Goal: Information Seeking & Learning: Check status

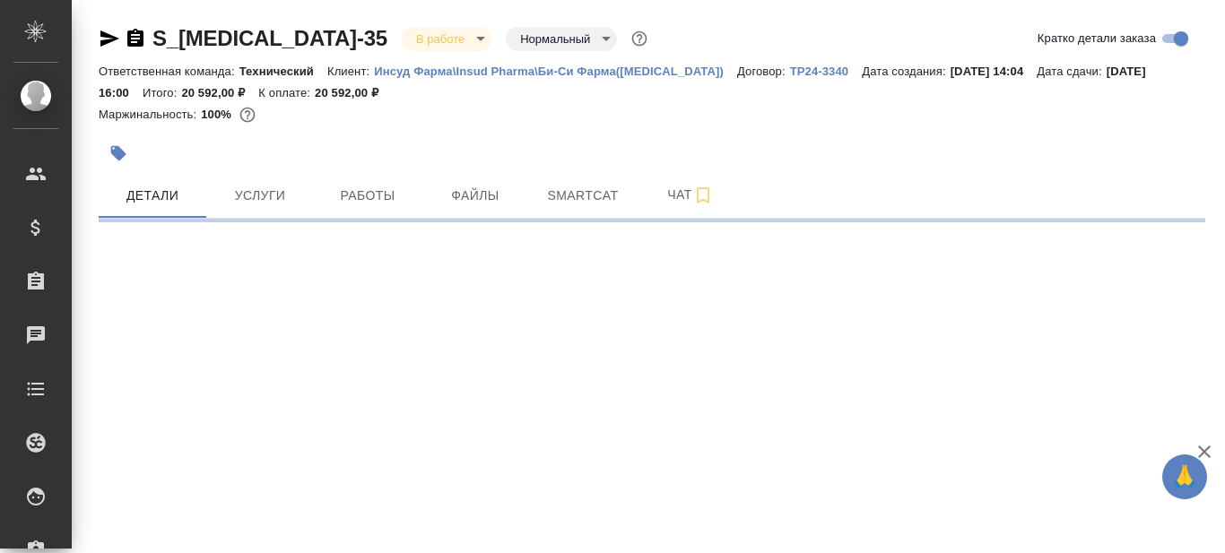
select select "RU"
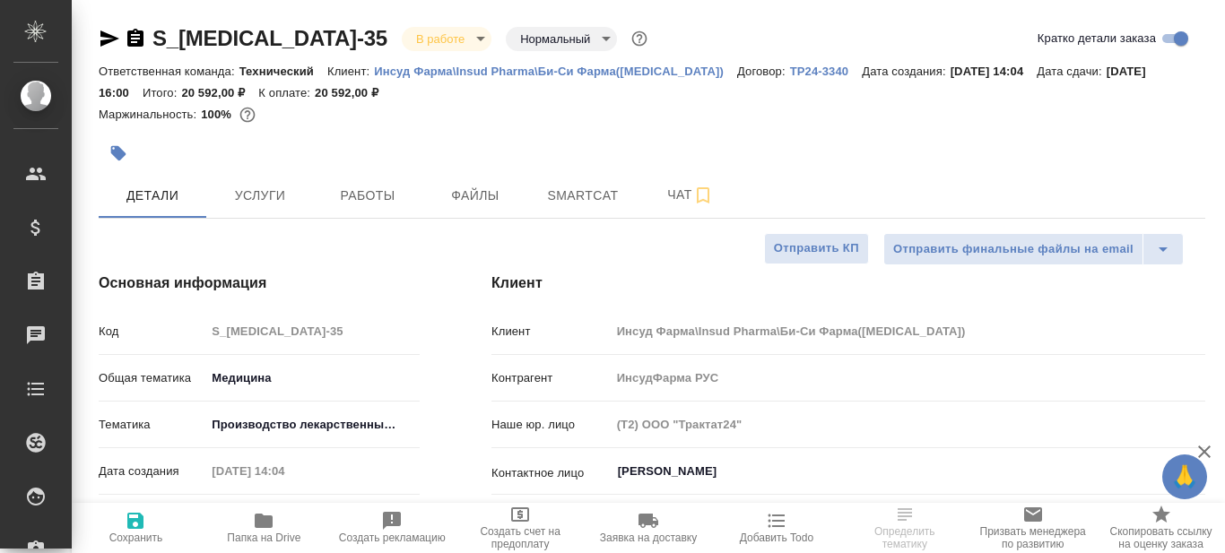
type textarea "x"
type input "[PERSON_NAME]"
type input "Технический"
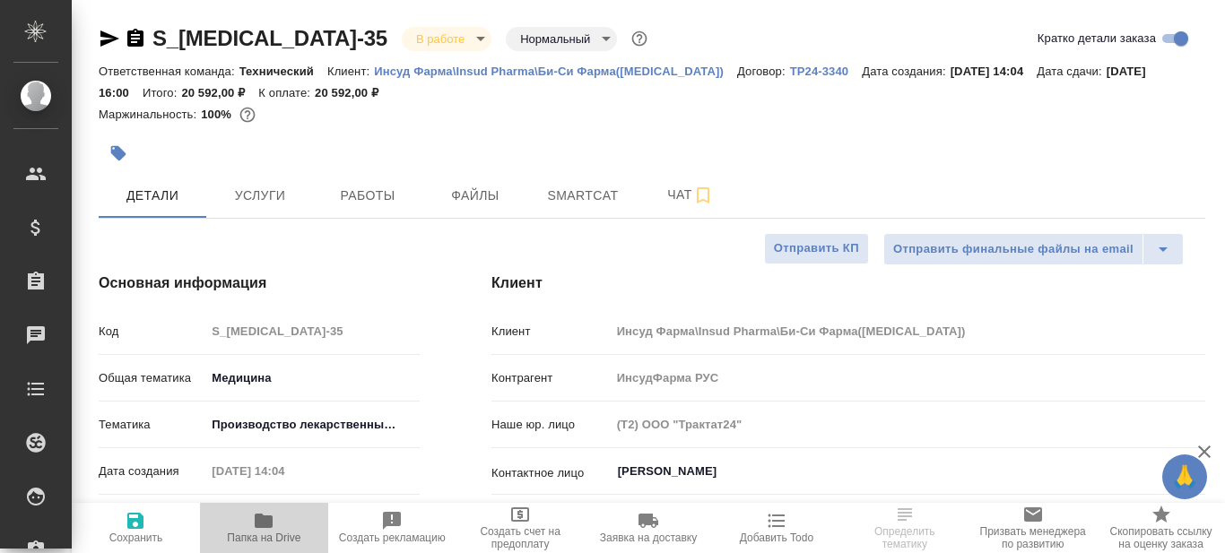
click at [263, 523] on icon "button" at bounding box center [264, 521] width 18 height 14
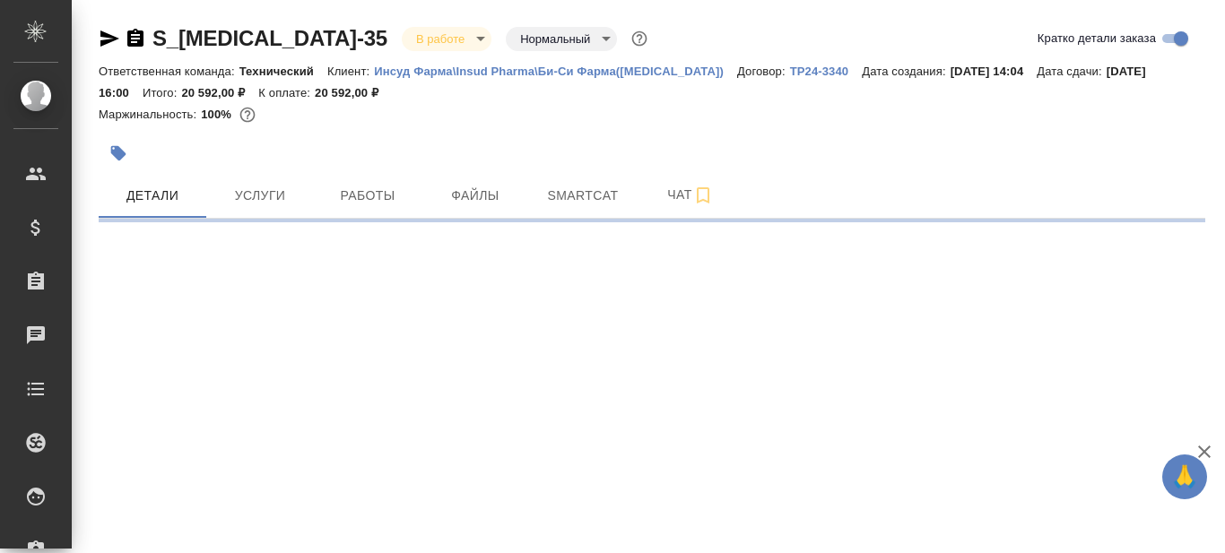
select select "RU"
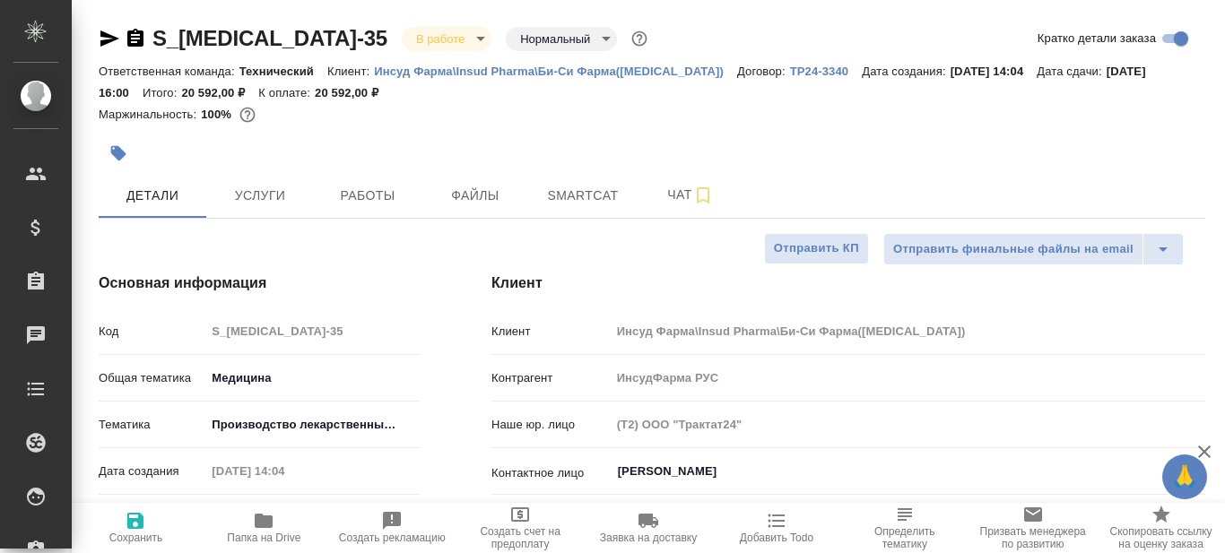
type textarea "x"
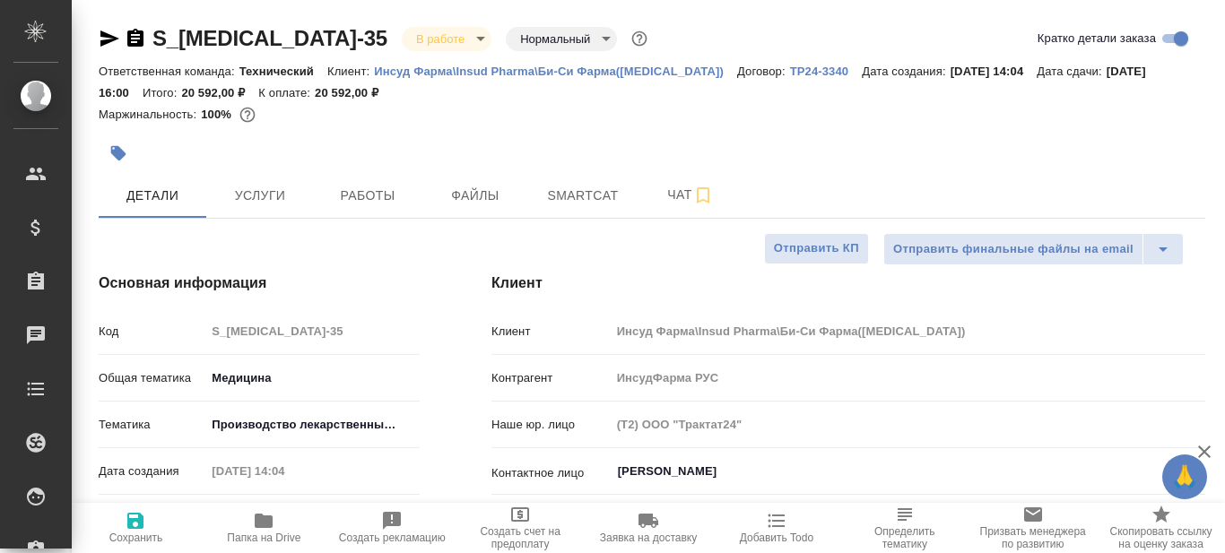
type textarea "x"
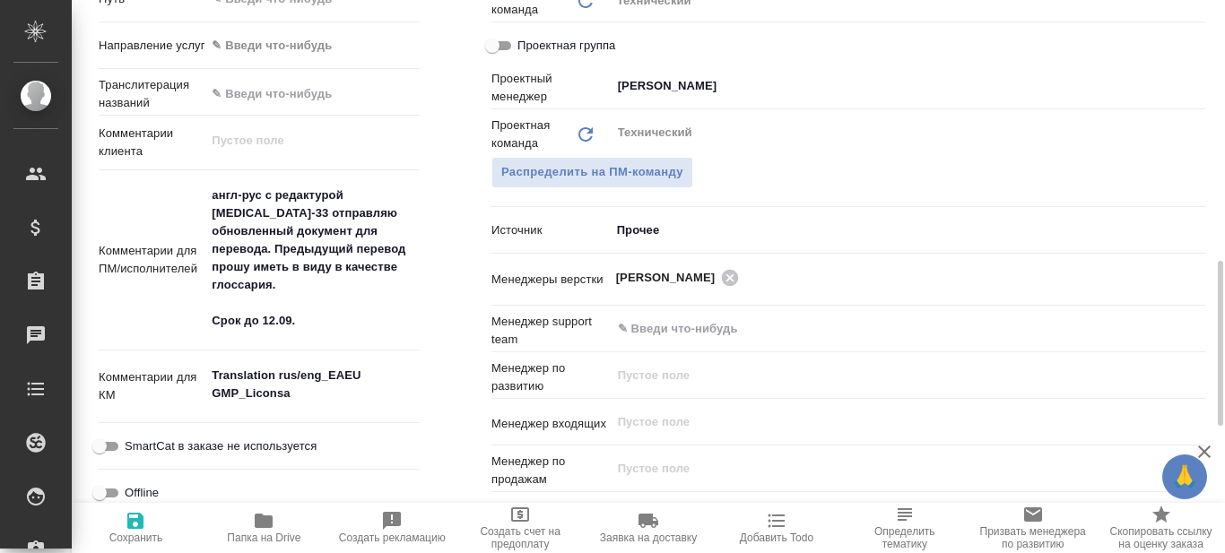
scroll to position [876, 0]
type textarea "x"
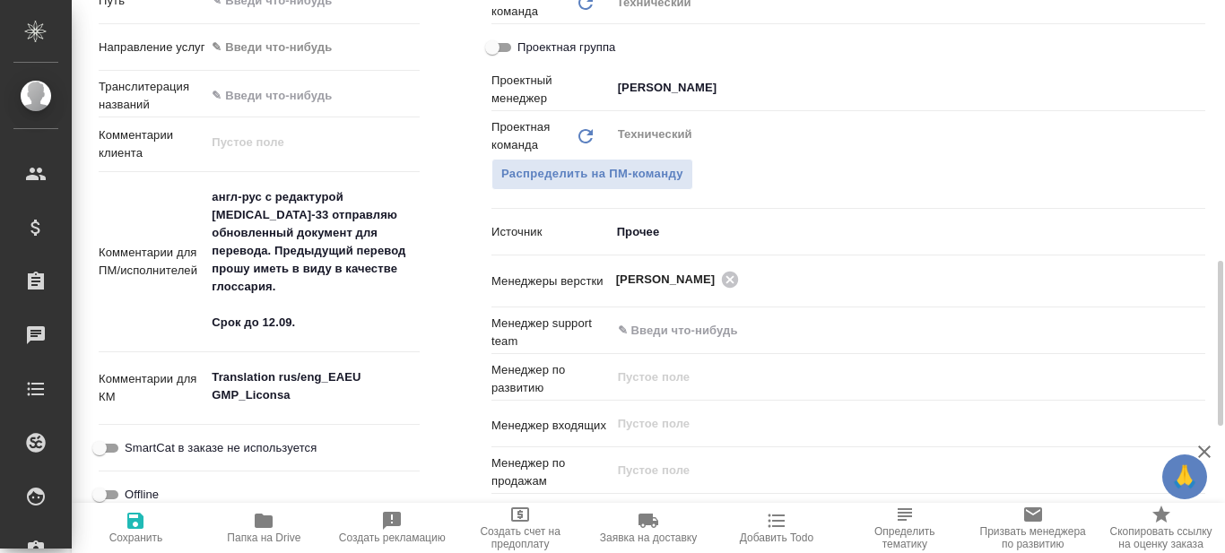
type textarea "x"
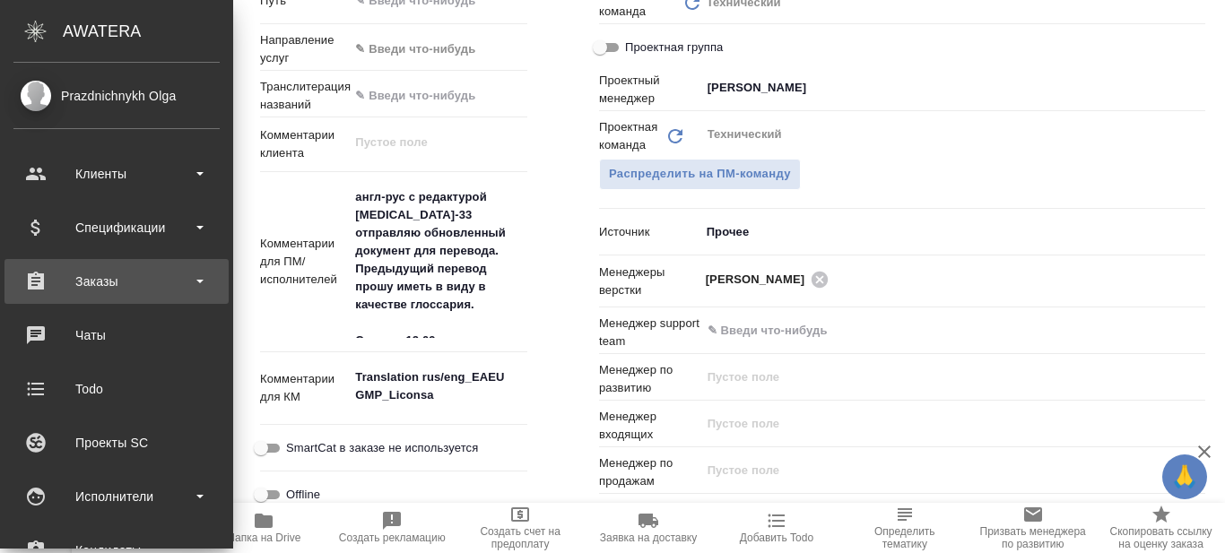
type textarea "x"
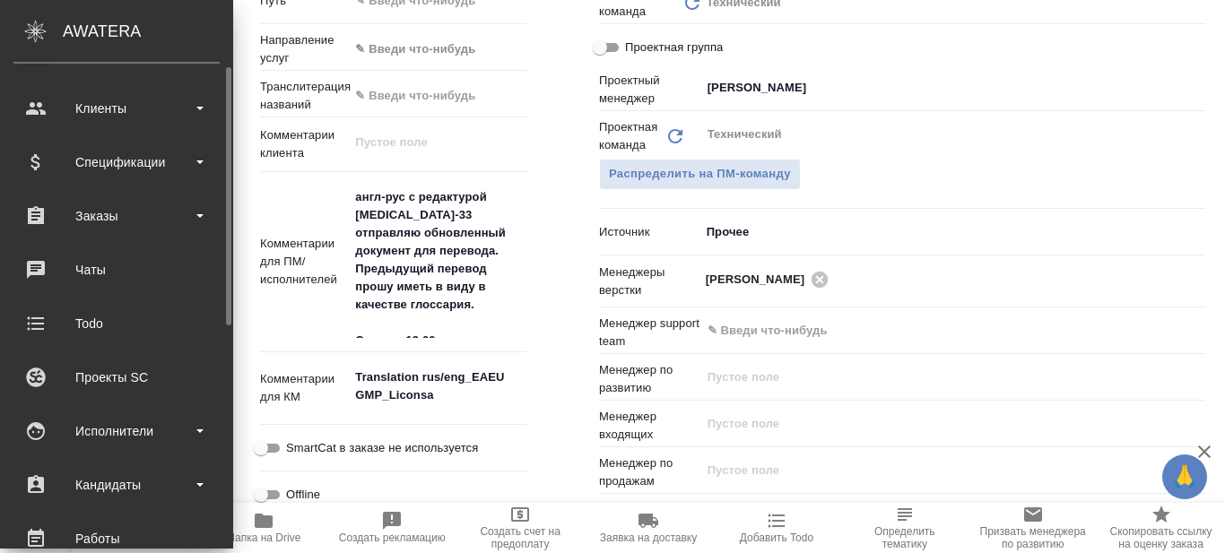
scroll to position [66, 0]
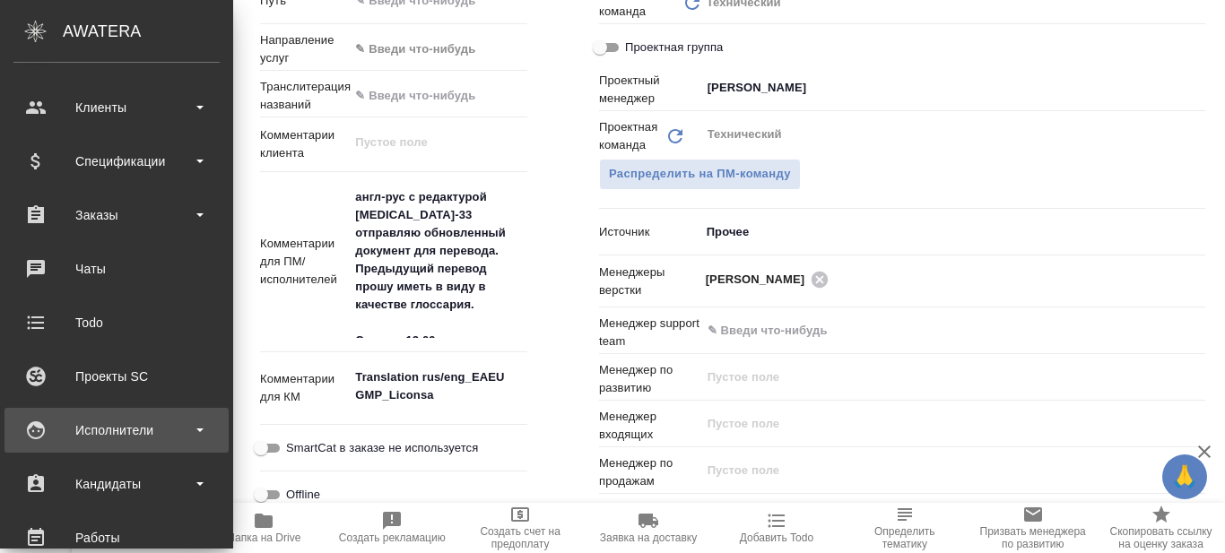
click at [203, 432] on div "Исполнители" at bounding box center [116, 430] width 206 height 27
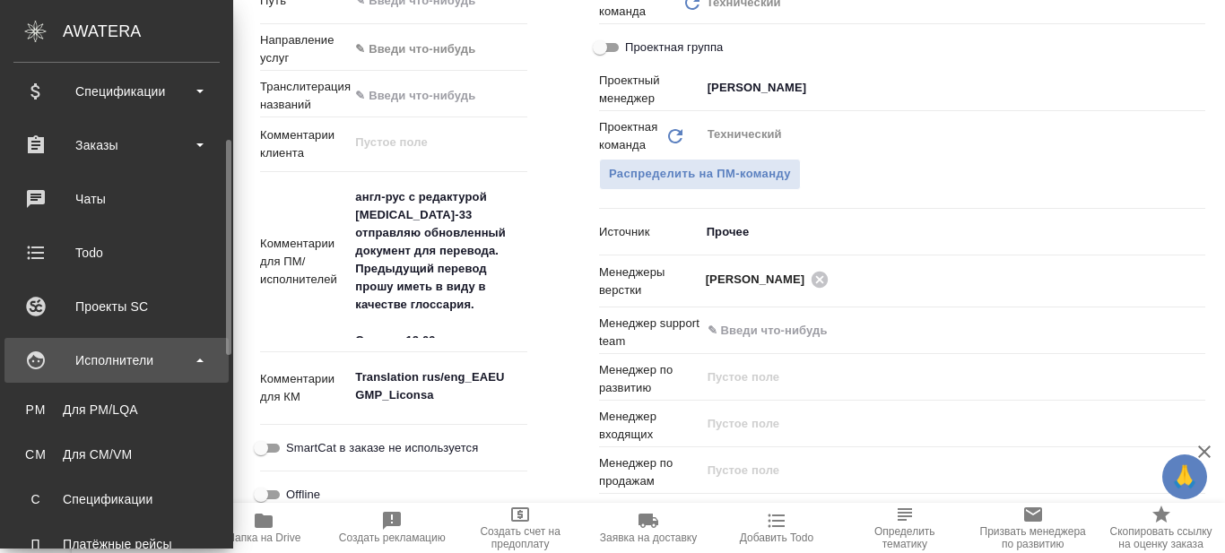
scroll to position [172, 0]
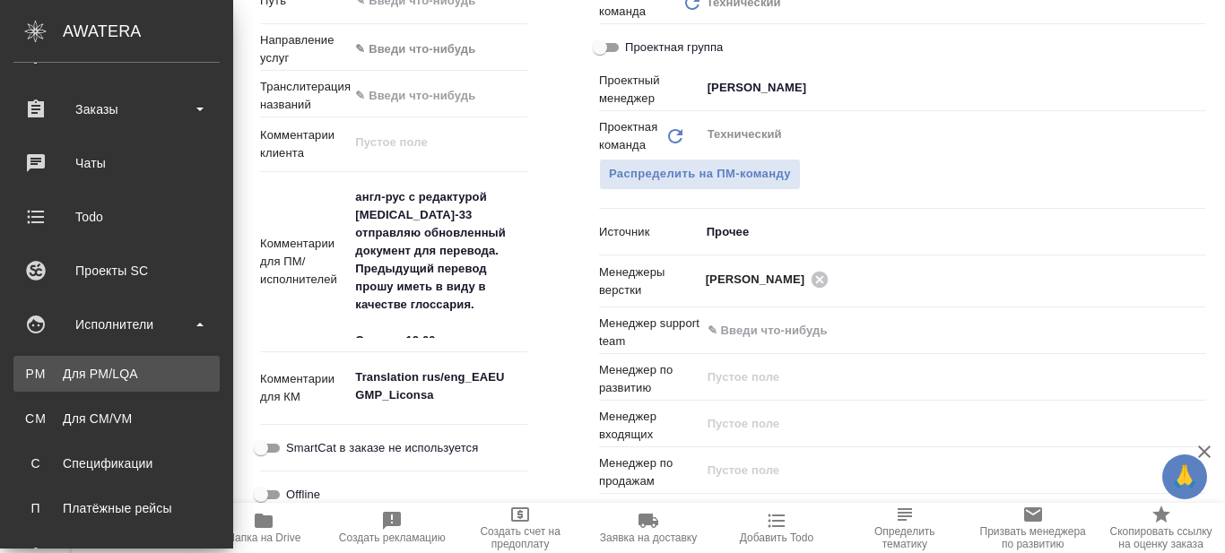
type textarea "x"
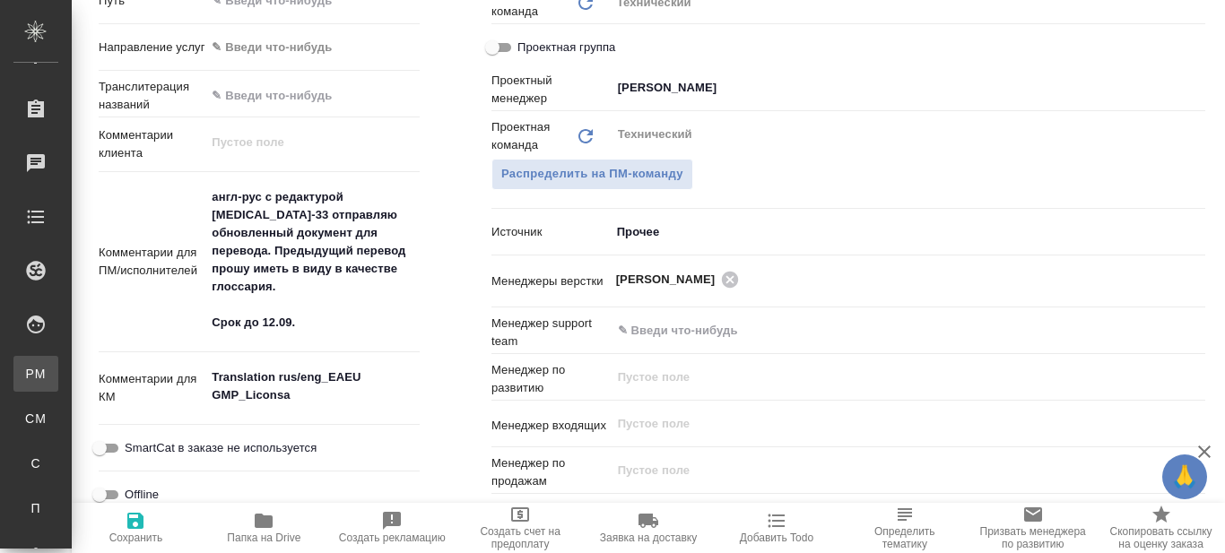
type textarea "x"
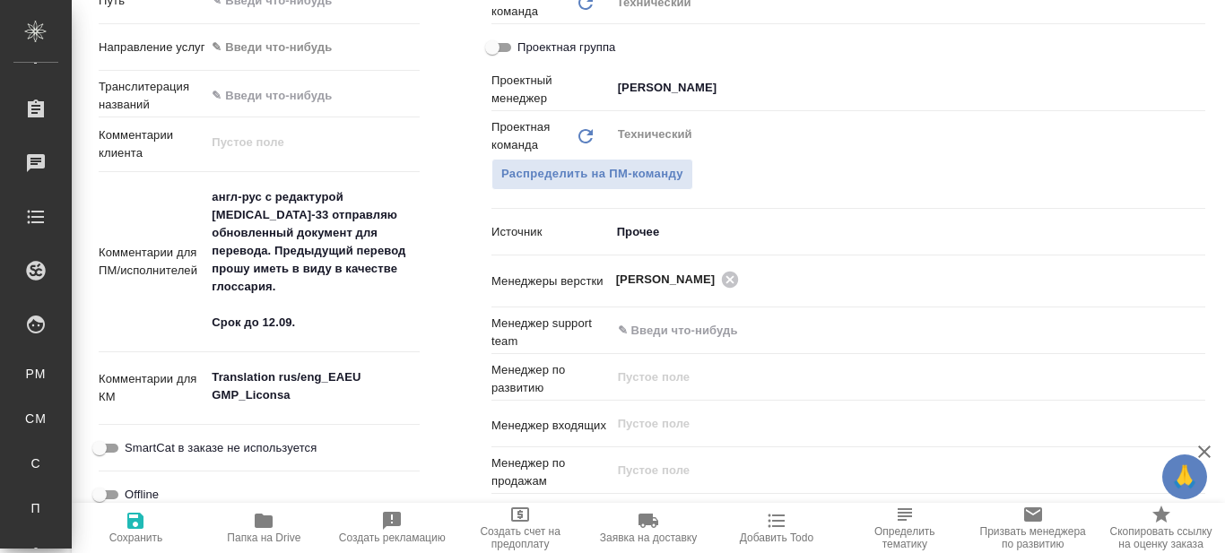
type textarea "x"
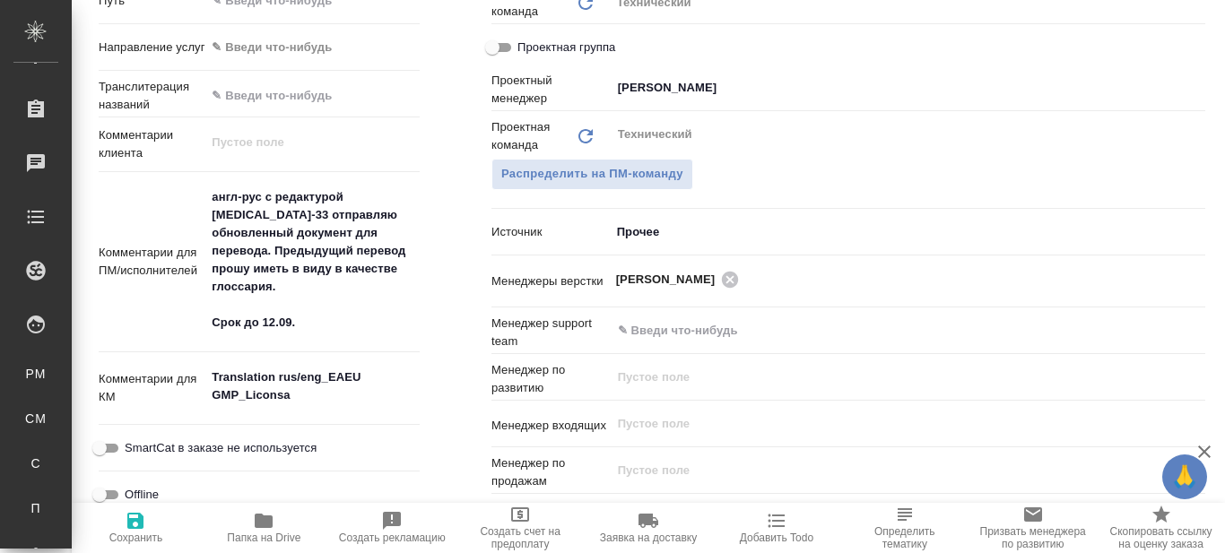
type textarea "x"
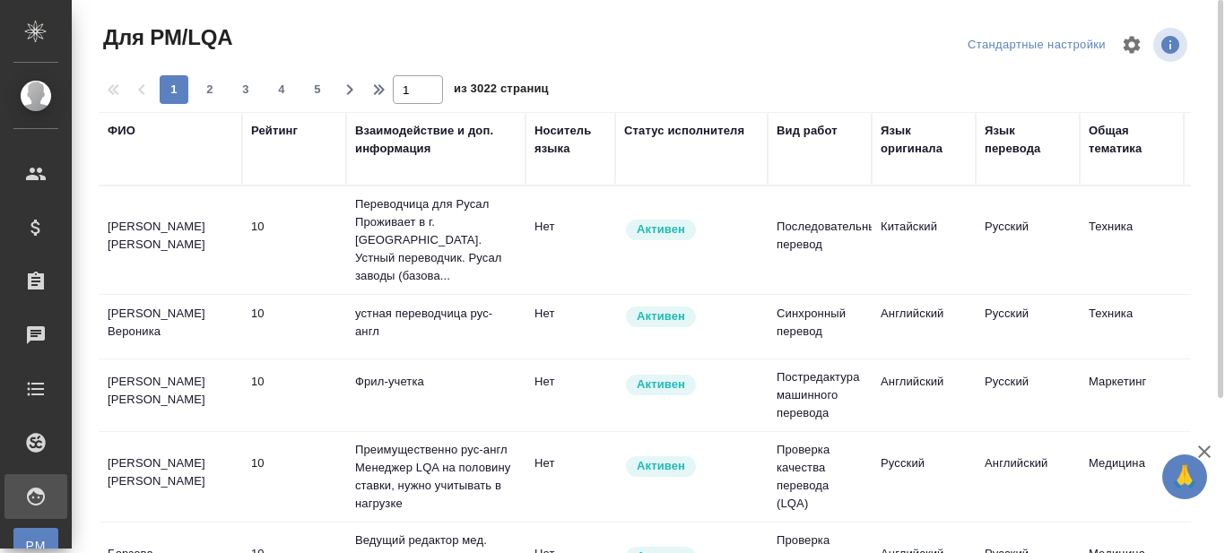
click at [812, 128] on div "Вид работ" at bounding box center [807, 131] width 61 height 18
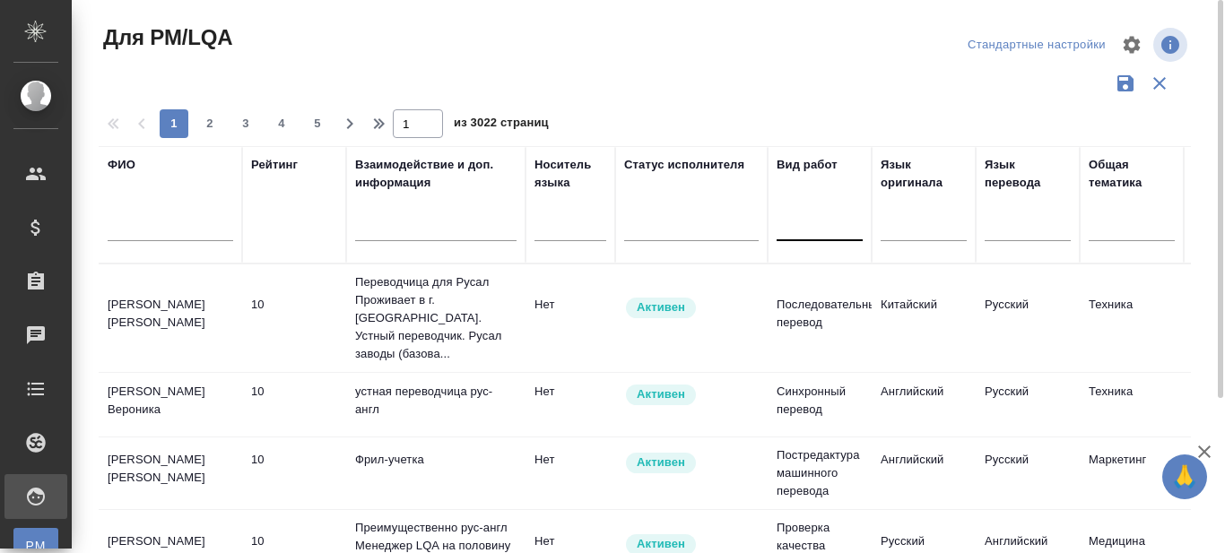
click at [804, 231] on div at bounding box center [820, 224] width 86 height 26
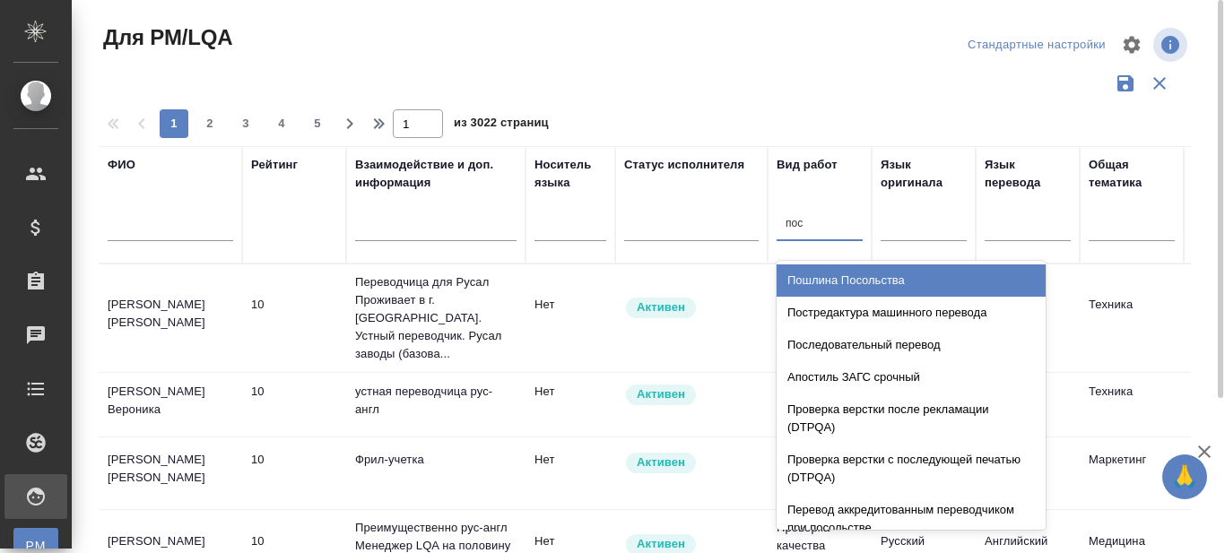
type input "пост"
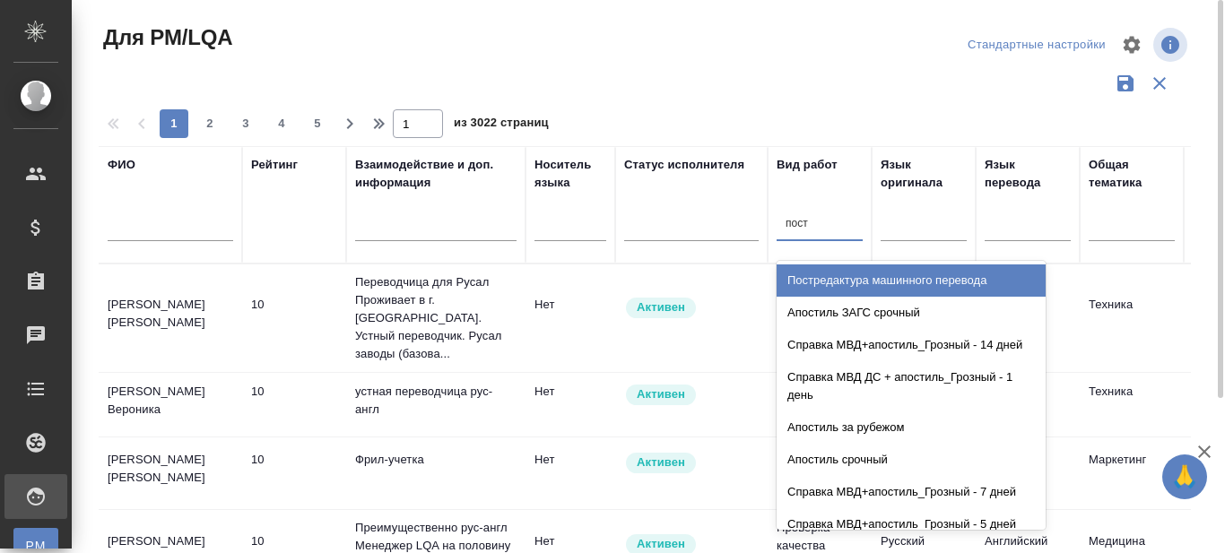
click at [831, 276] on div "Постредактура машинного перевода" at bounding box center [911, 281] width 269 height 32
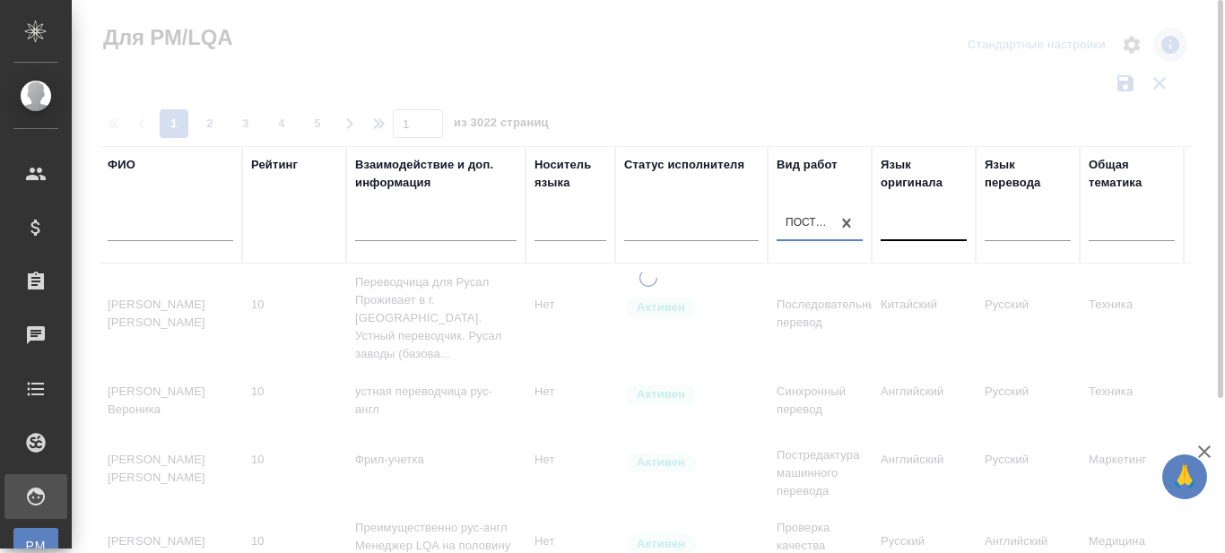
click at [932, 234] on div at bounding box center [924, 224] width 86 height 26
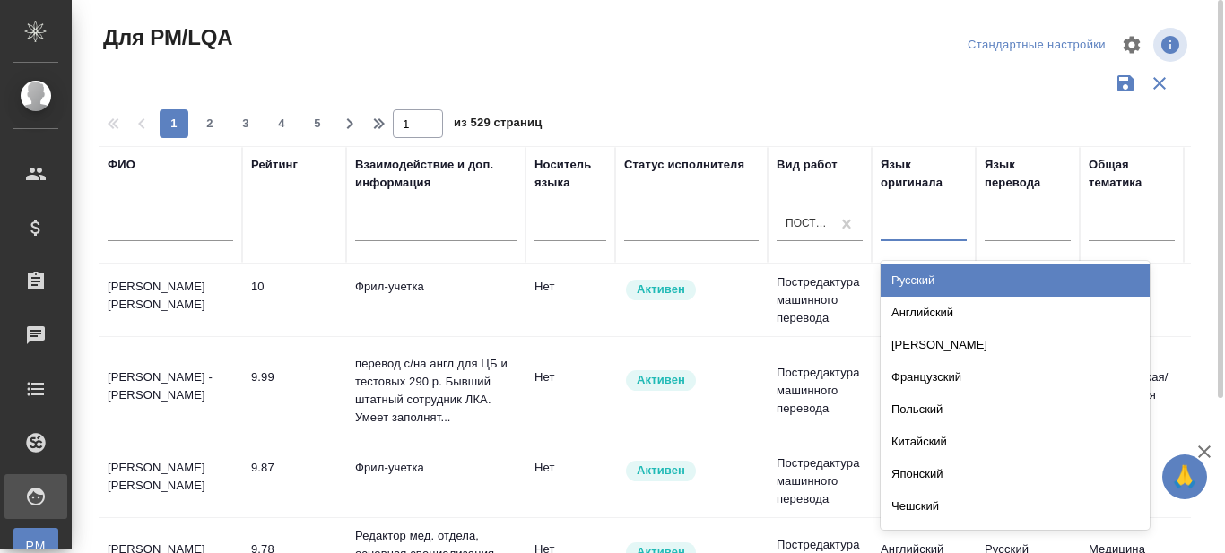
click at [913, 282] on div "Русский" at bounding box center [1015, 281] width 269 height 32
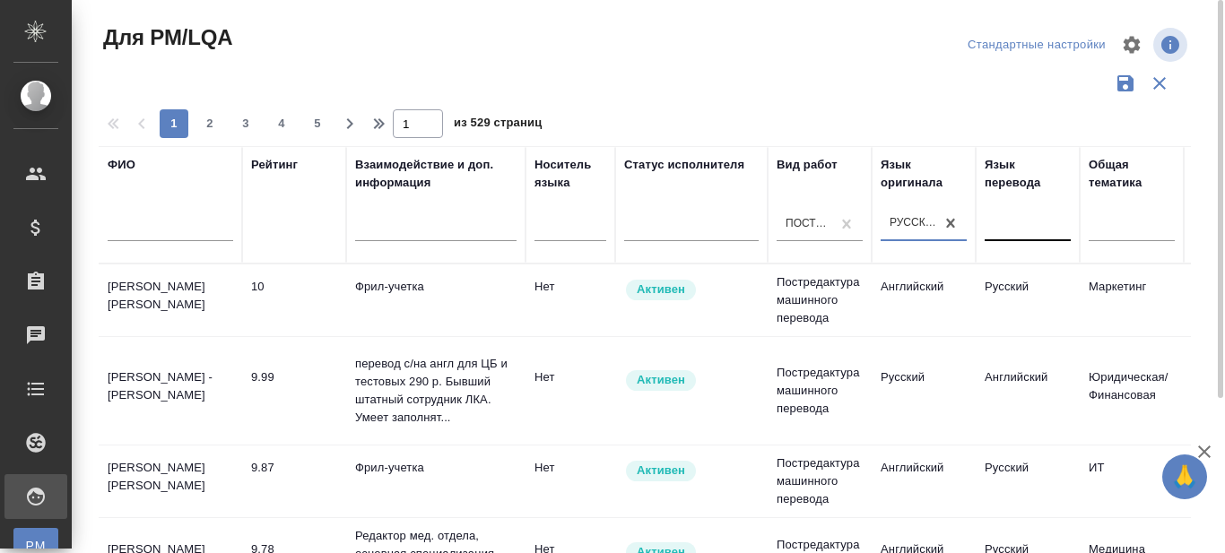
click at [1040, 222] on div at bounding box center [1028, 224] width 86 height 26
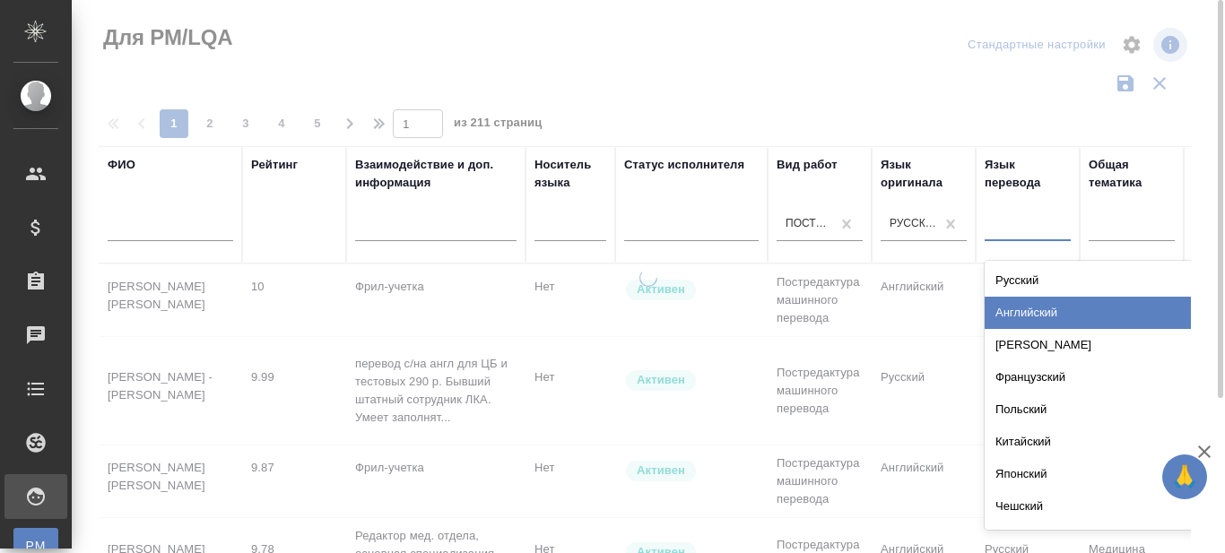
click at [1020, 311] on div "Английский" at bounding box center [1119, 313] width 269 height 32
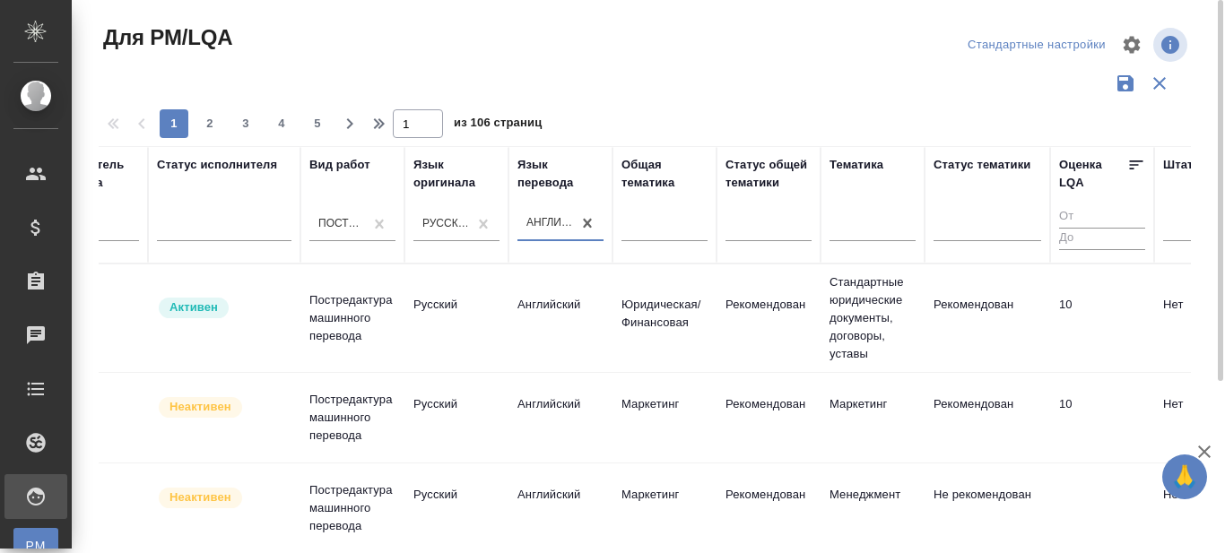
scroll to position [0, 468]
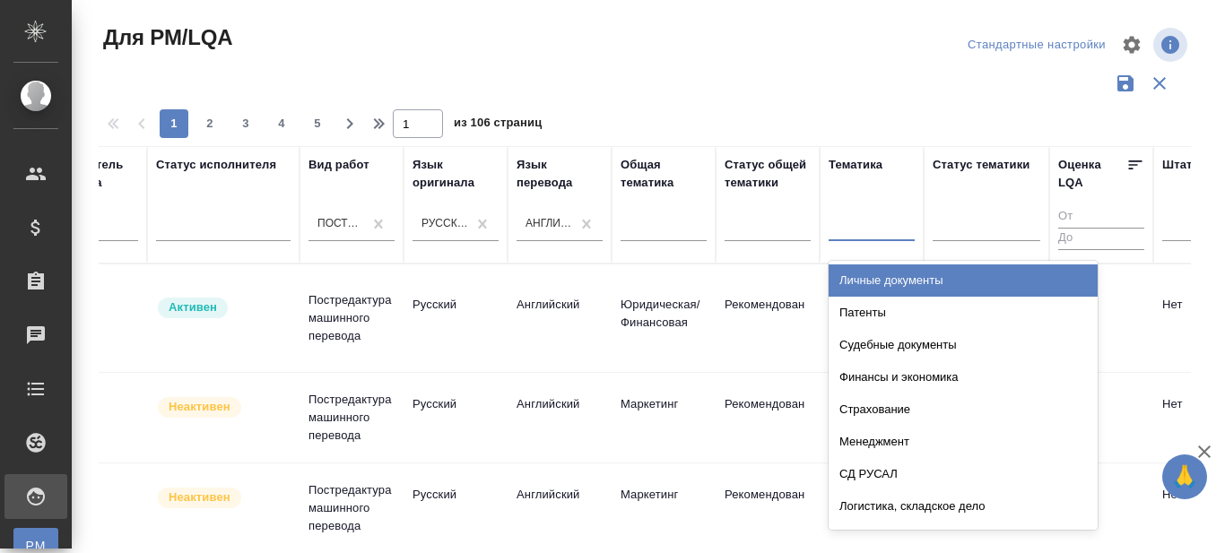
click at [876, 237] on div at bounding box center [872, 224] width 86 height 34
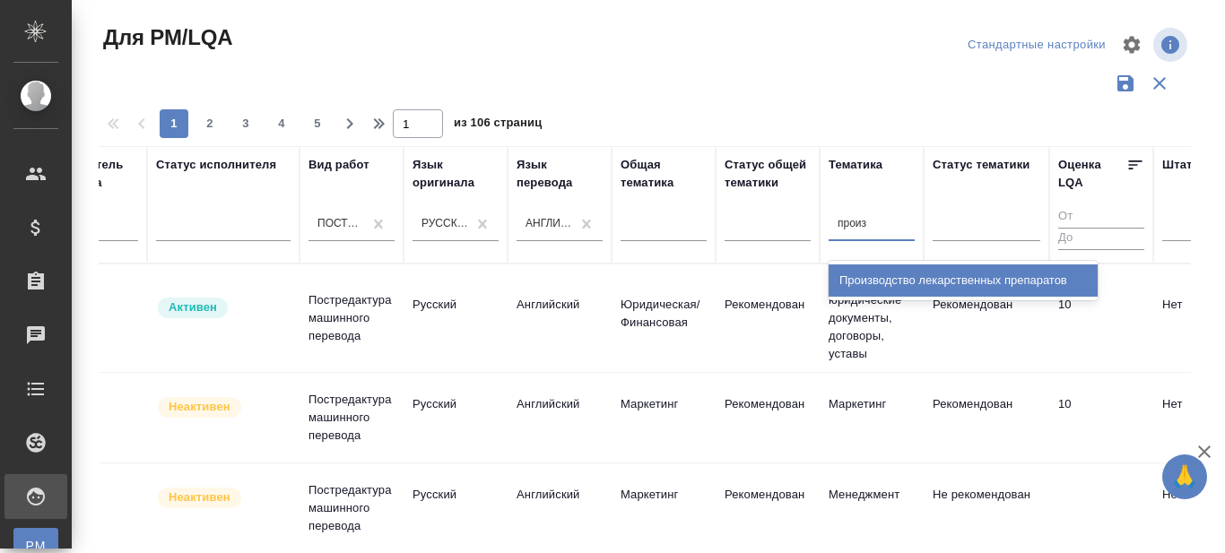
type input "произв"
click at [872, 286] on div "Производство лекарственных препаратов" at bounding box center [963, 281] width 269 height 32
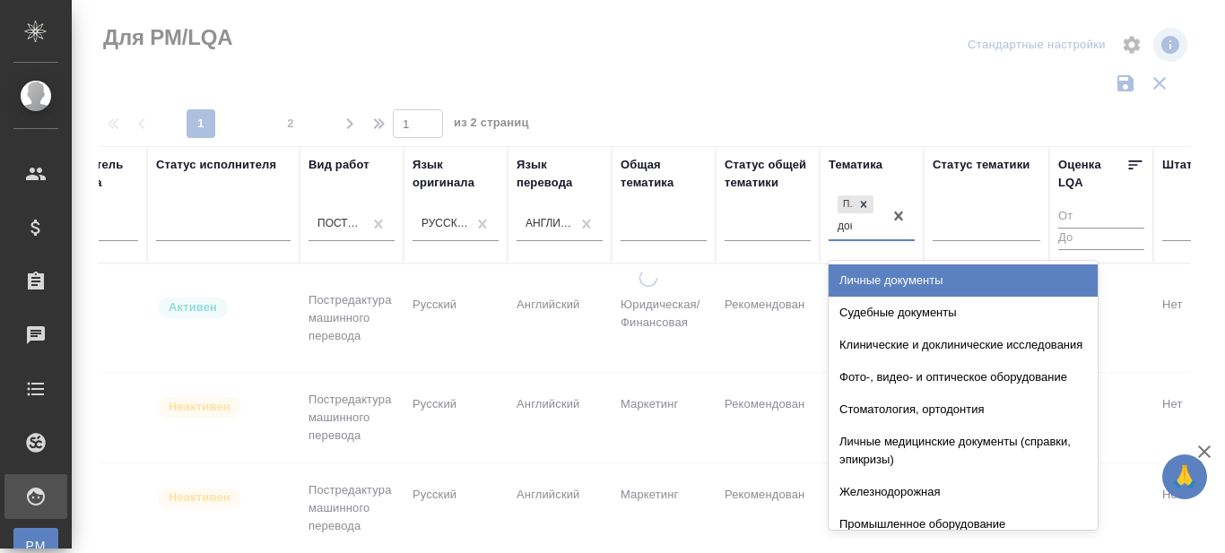
type input "доку"
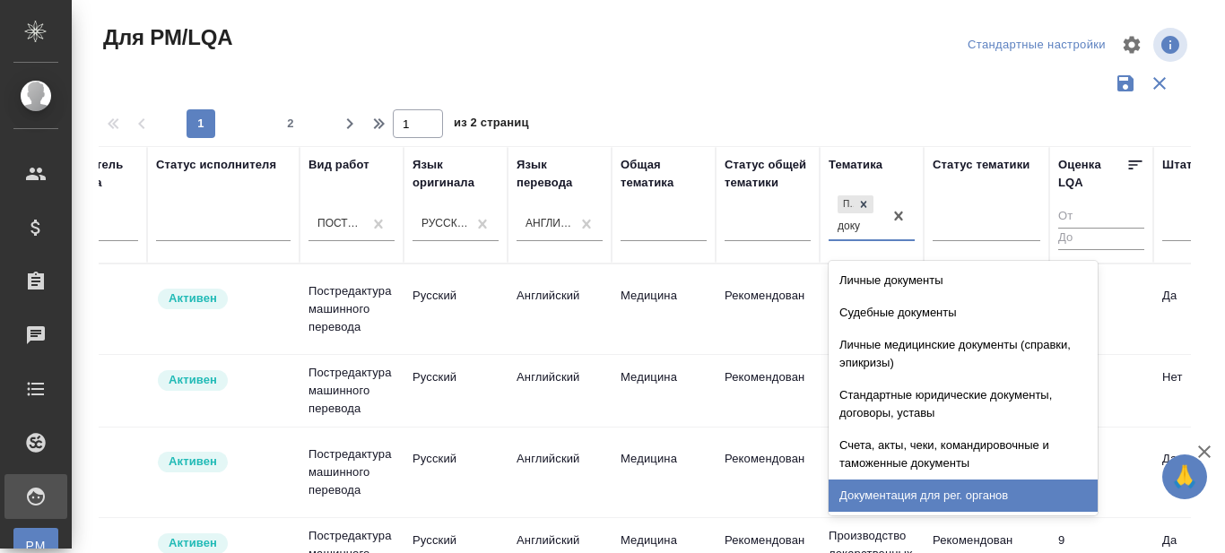
click at [890, 495] on div "Документация для рег. органов" at bounding box center [963, 496] width 269 height 32
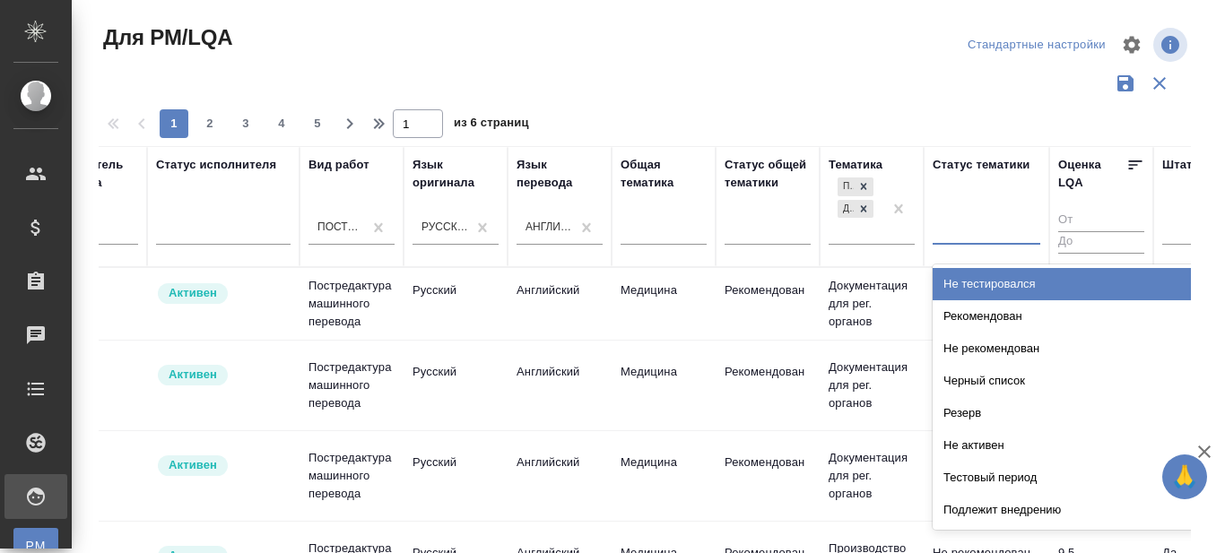
click at [975, 230] on div at bounding box center [987, 227] width 108 height 26
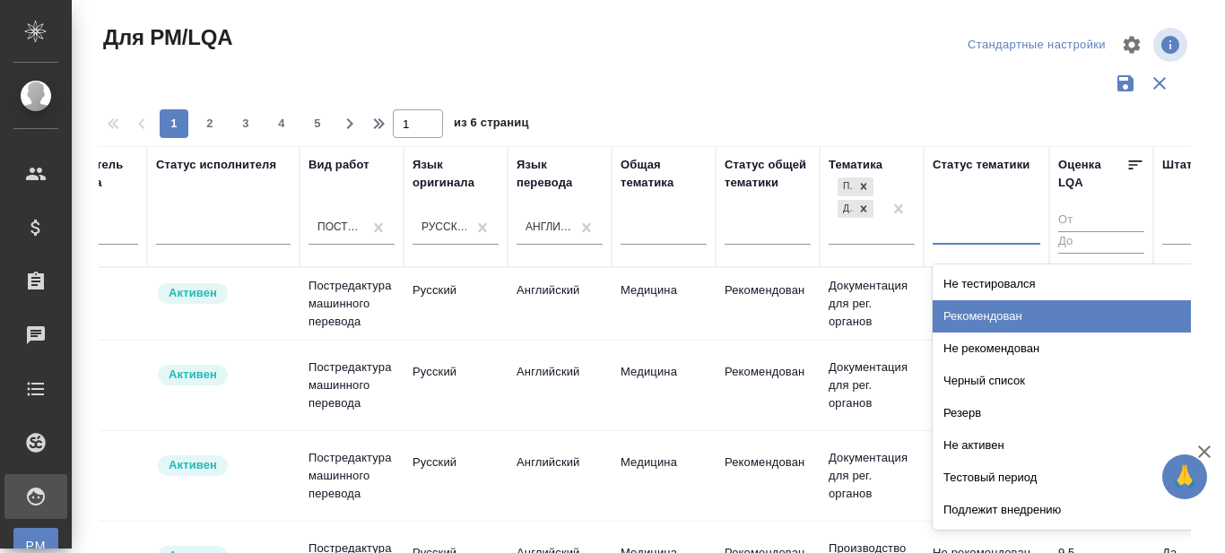
click at [970, 312] on div "Рекомендован" at bounding box center [1067, 316] width 269 height 32
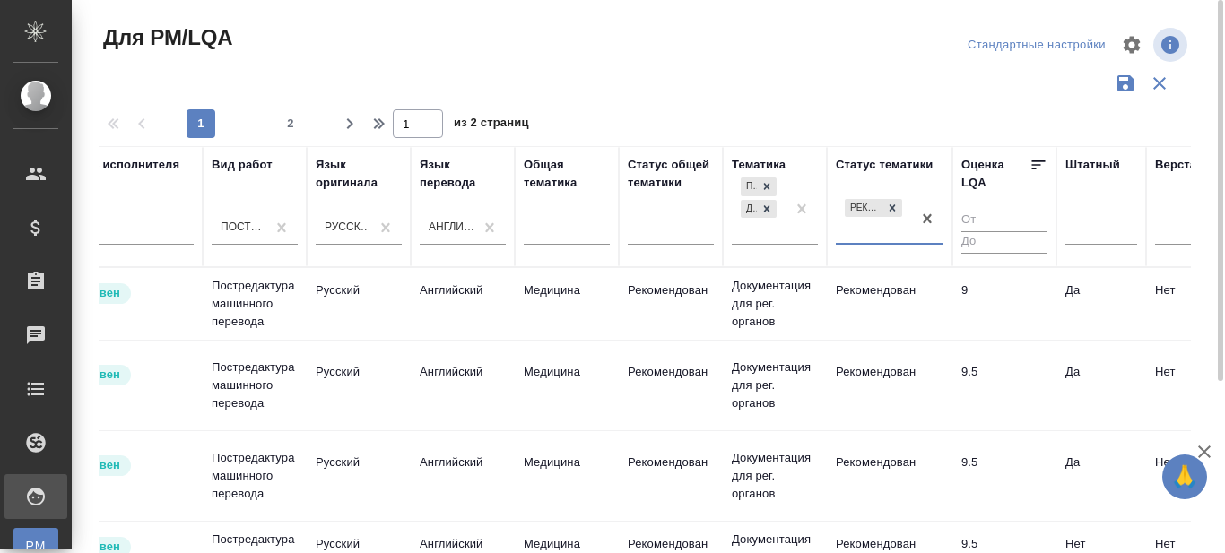
scroll to position [0, 570]
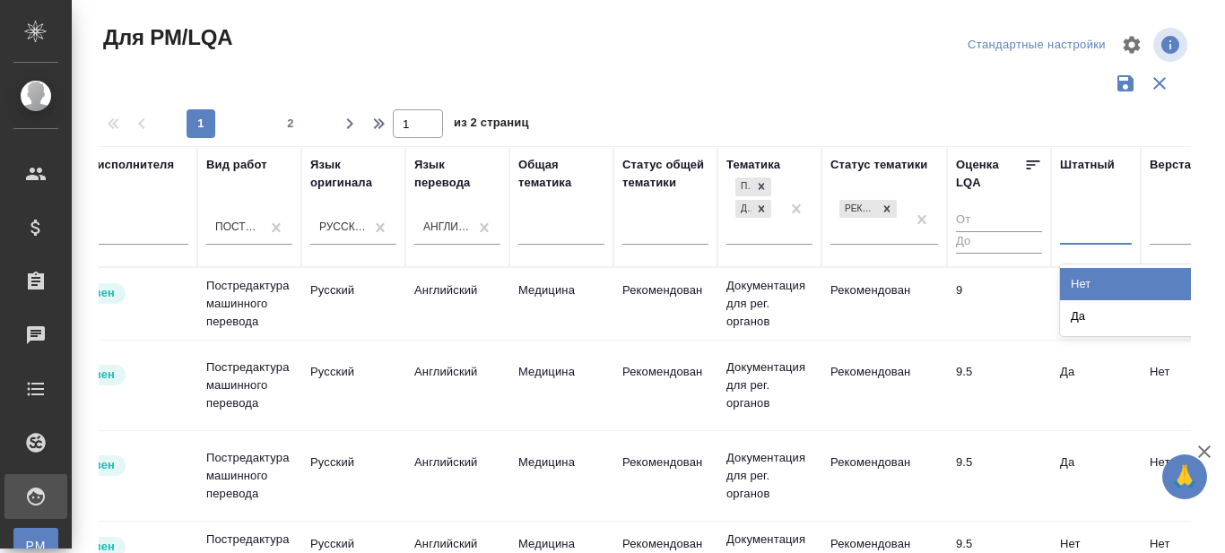
click at [1099, 233] on div at bounding box center [1096, 227] width 72 height 26
click at [1092, 281] on div "Нет" at bounding box center [1194, 284] width 269 height 32
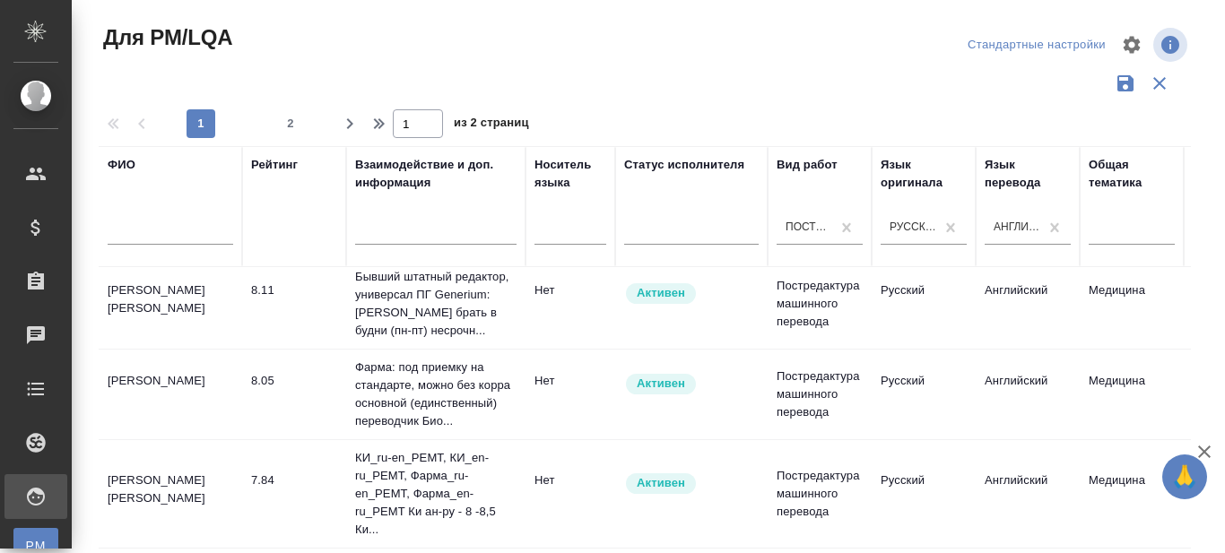
scroll to position [469, 0]
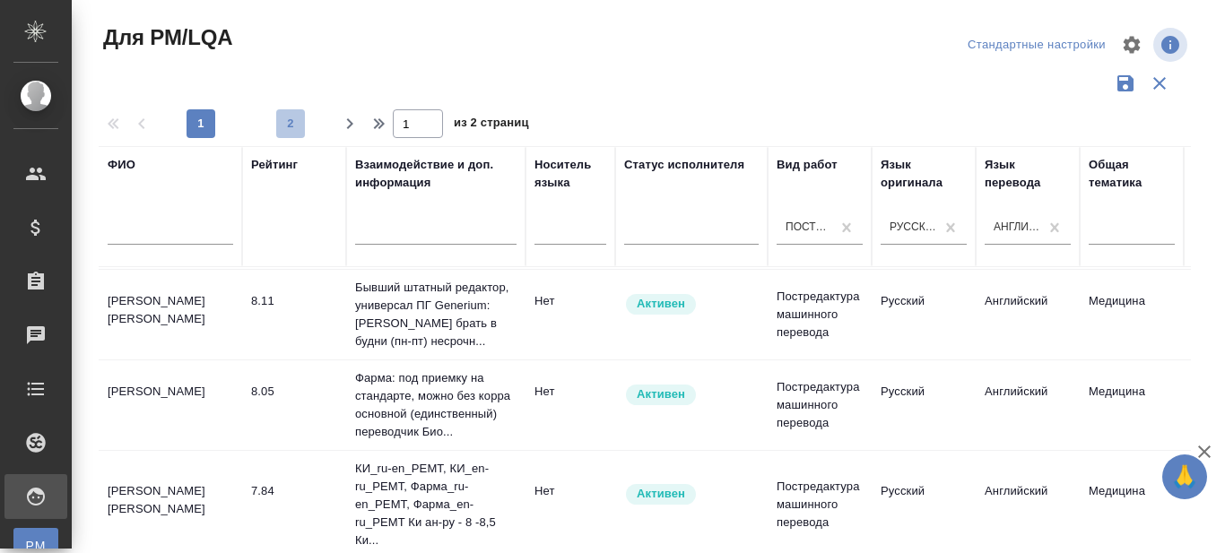
click at [294, 124] on span "2" at bounding box center [290, 124] width 29 height 18
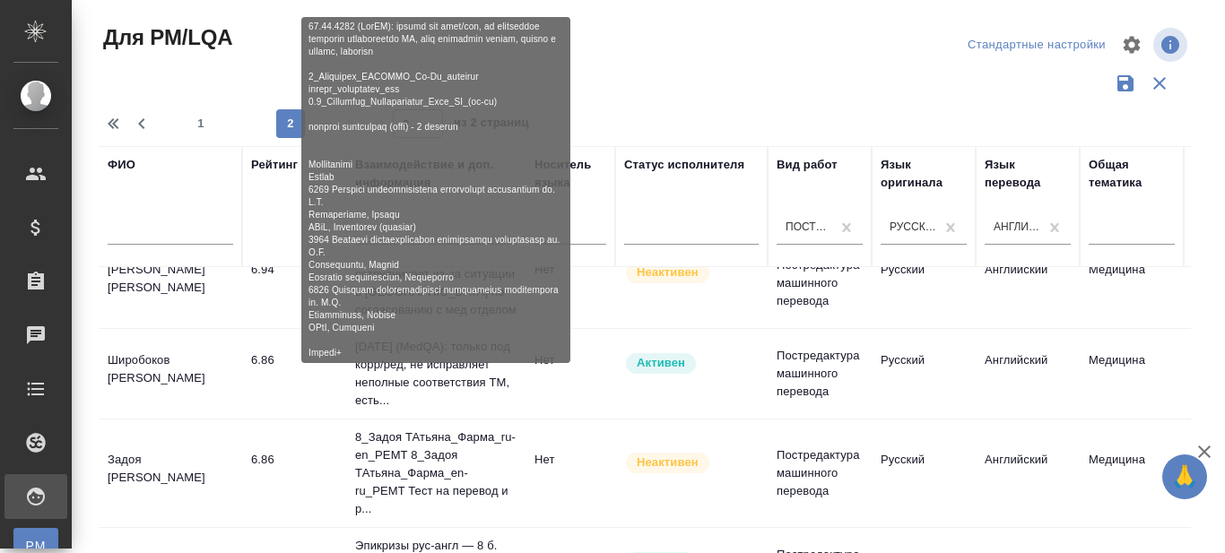
scroll to position [0, 0]
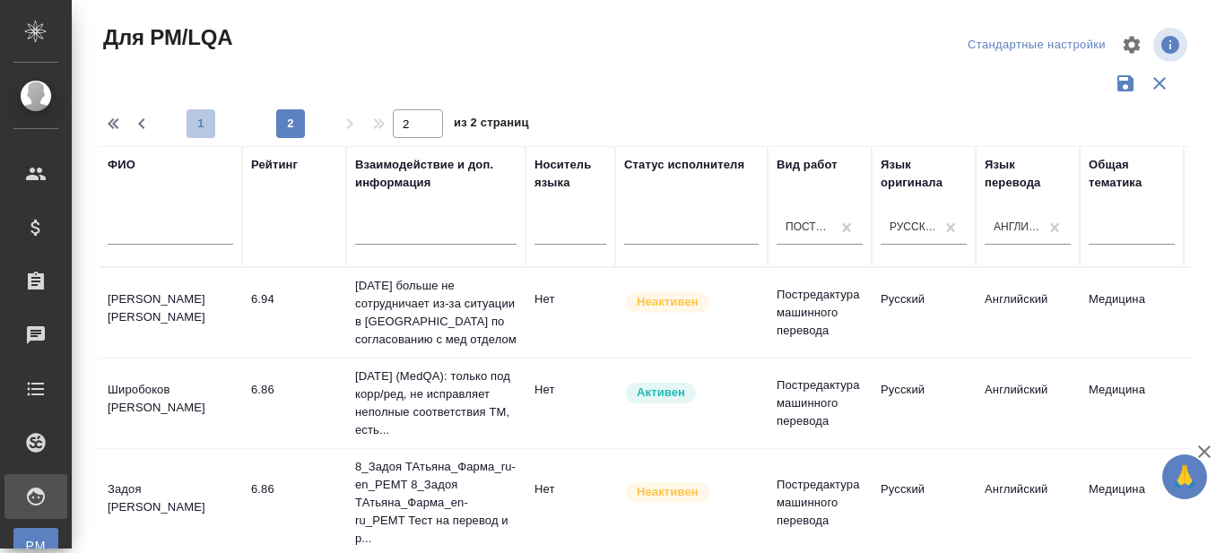
click at [202, 126] on span "1" at bounding box center [201, 124] width 29 height 18
type input "1"
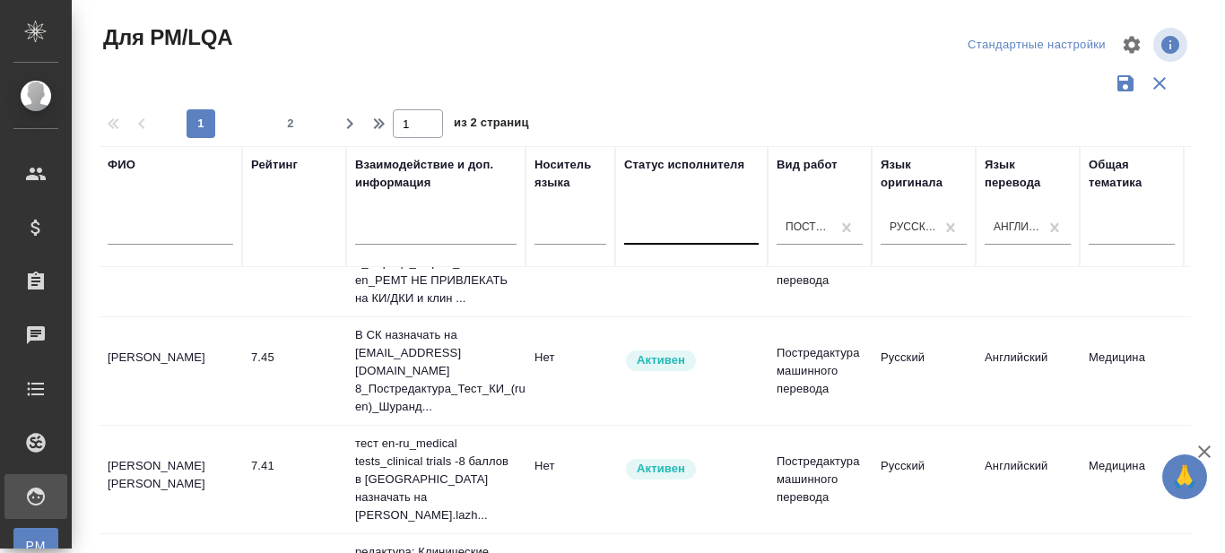
scroll to position [1307, 0]
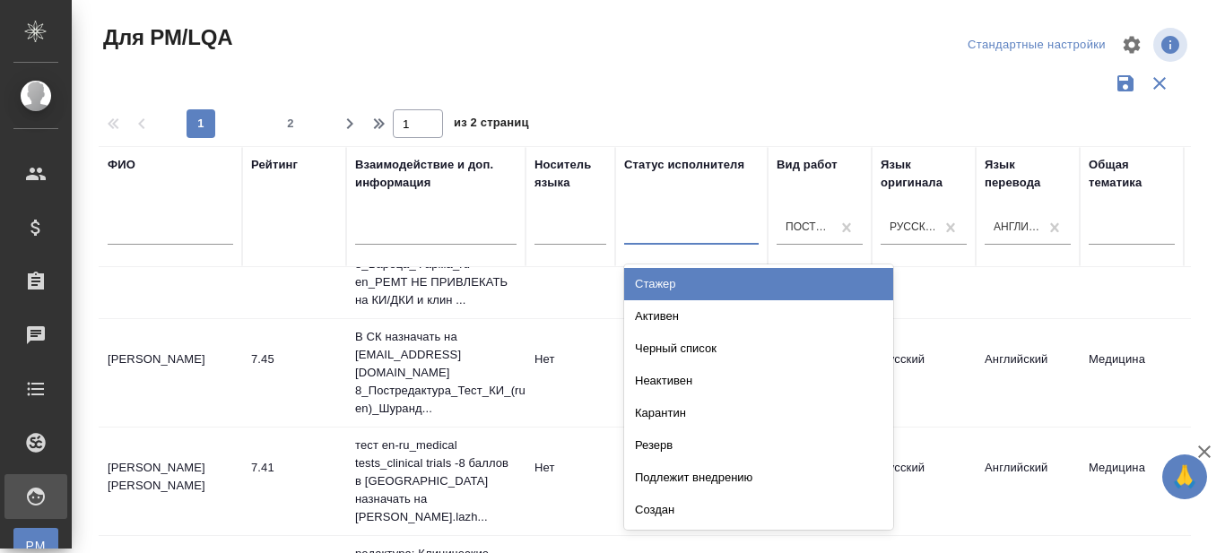
click at [702, 230] on div at bounding box center [691, 227] width 135 height 26
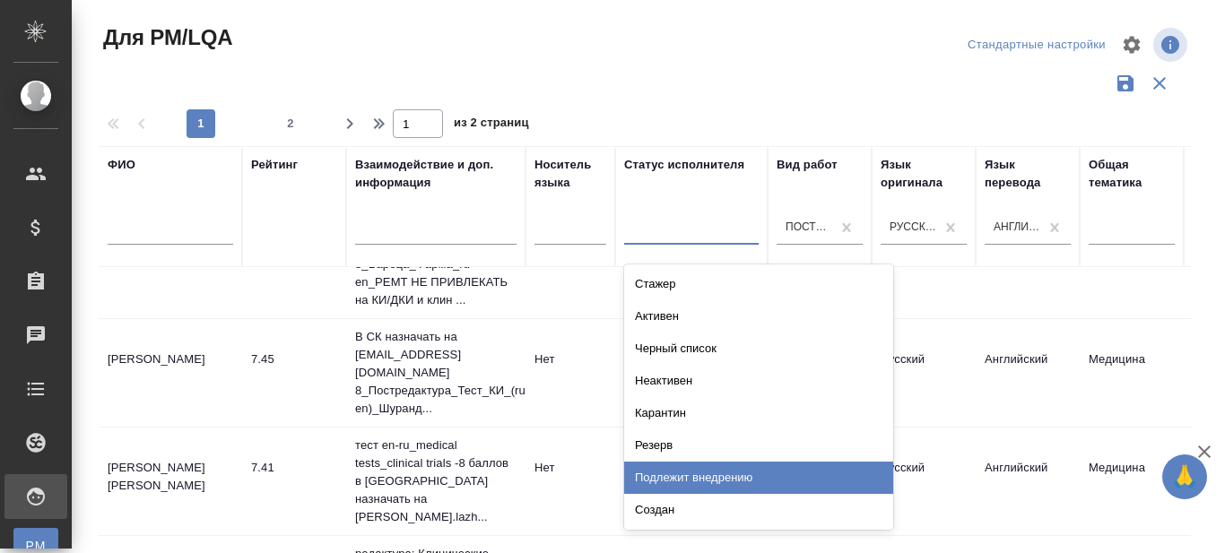
click at [696, 469] on div "Подлежит внедрению" at bounding box center [758, 478] width 269 height 32
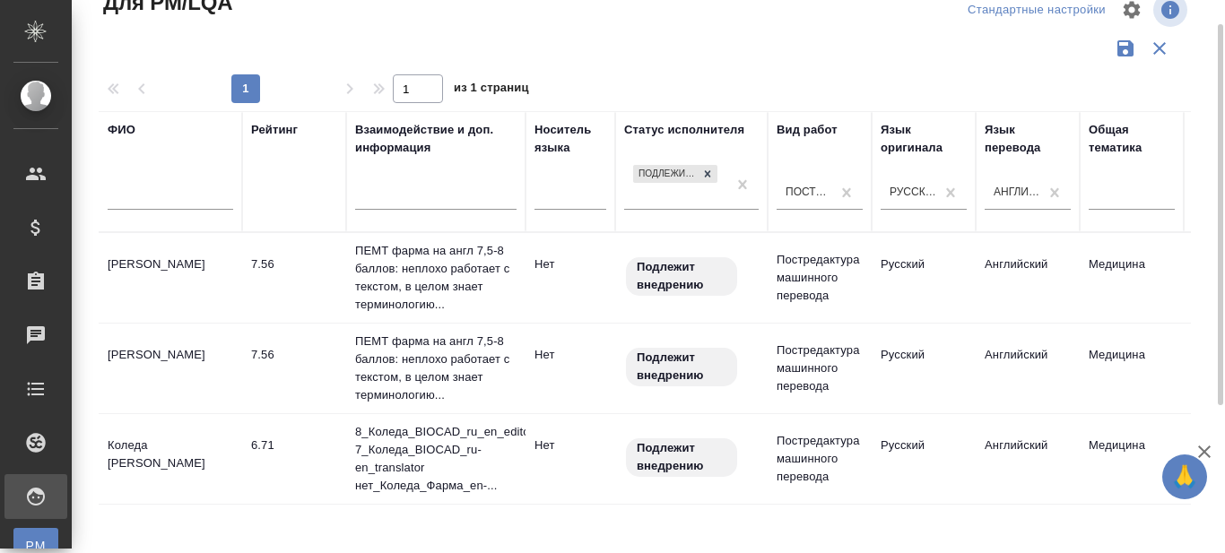
scroll to position [0, 0]
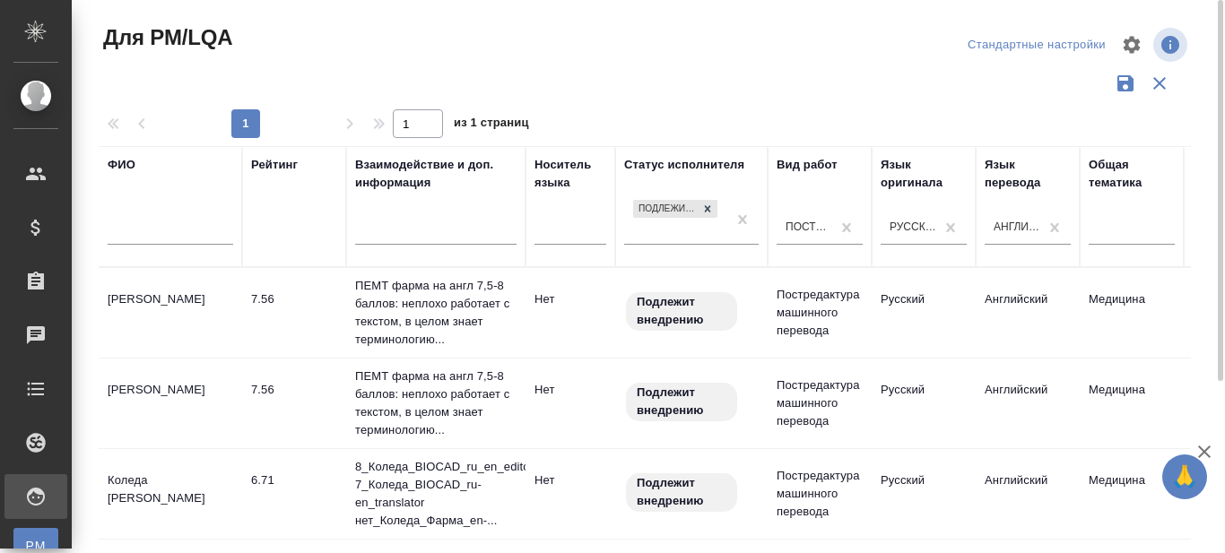
click at [156, 297] on td "Авдеева Мария Алексеевна" at bounding box center [170, 313] width 143 height 63
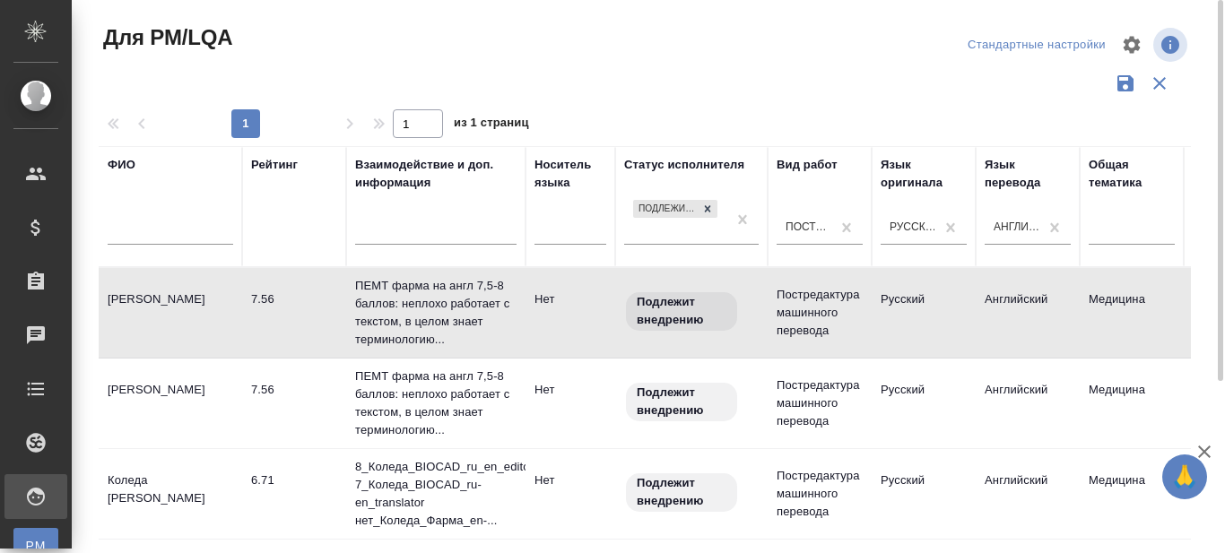
click at [156, 297] on td "Авдеева Мария Алексеевна" at bounding box center [170, 313] width 143 height 63
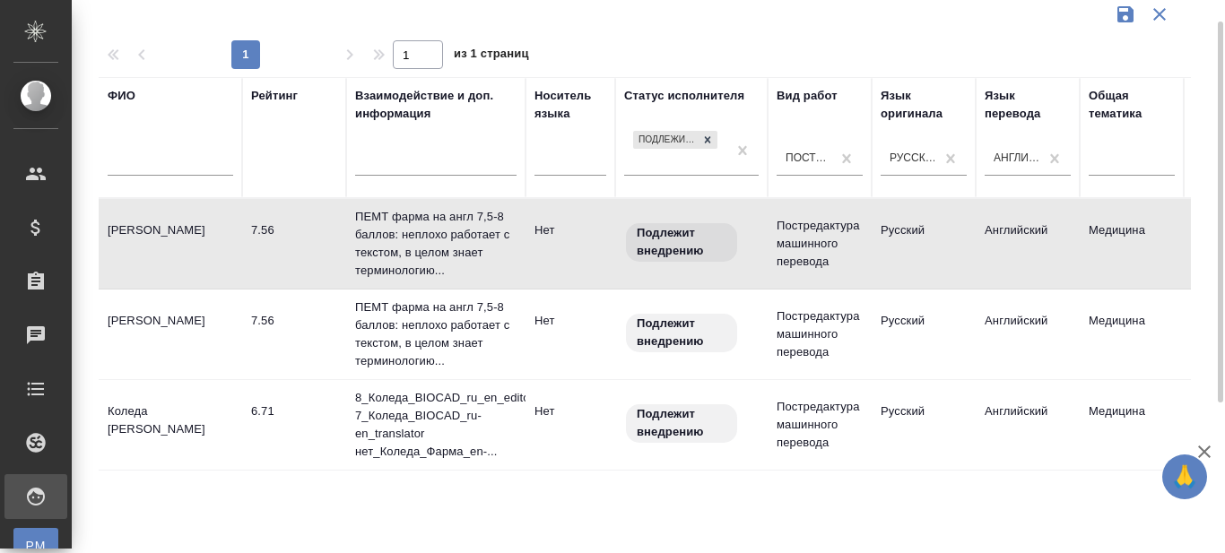
scroll to position [84, 0]
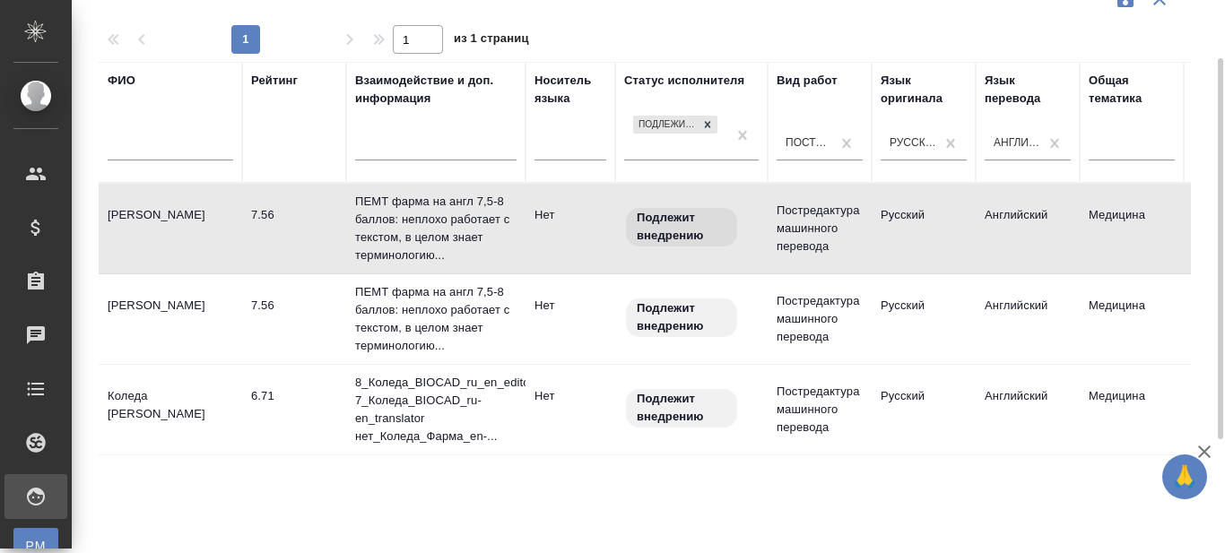
click at [149, 402] on td "Коледа Елена Ивановна" at bounding box center [170, 409] width 143 height 63
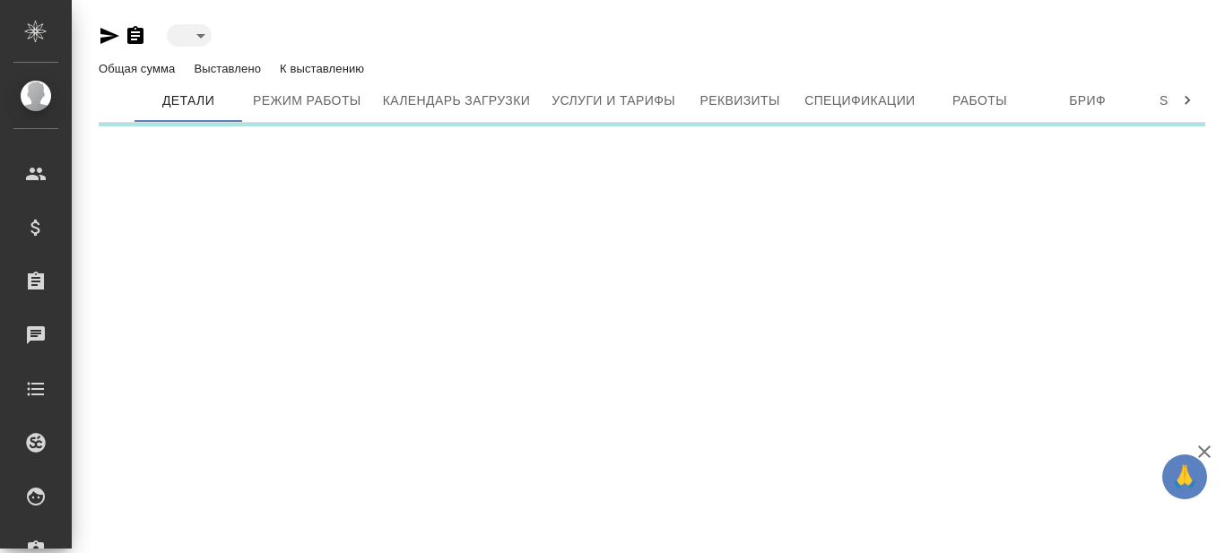
type input "toBeImplemented"
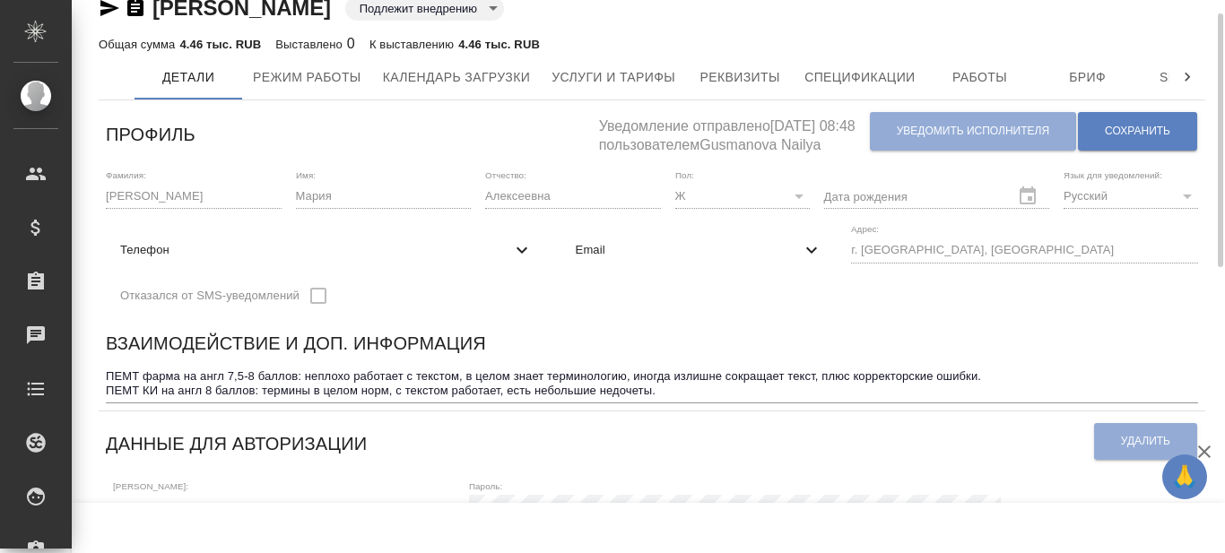
scroll to position [31, 0]
click at [1079, 74] on span "Бриф" at bounding box center [1088, 76] width 86 height 22
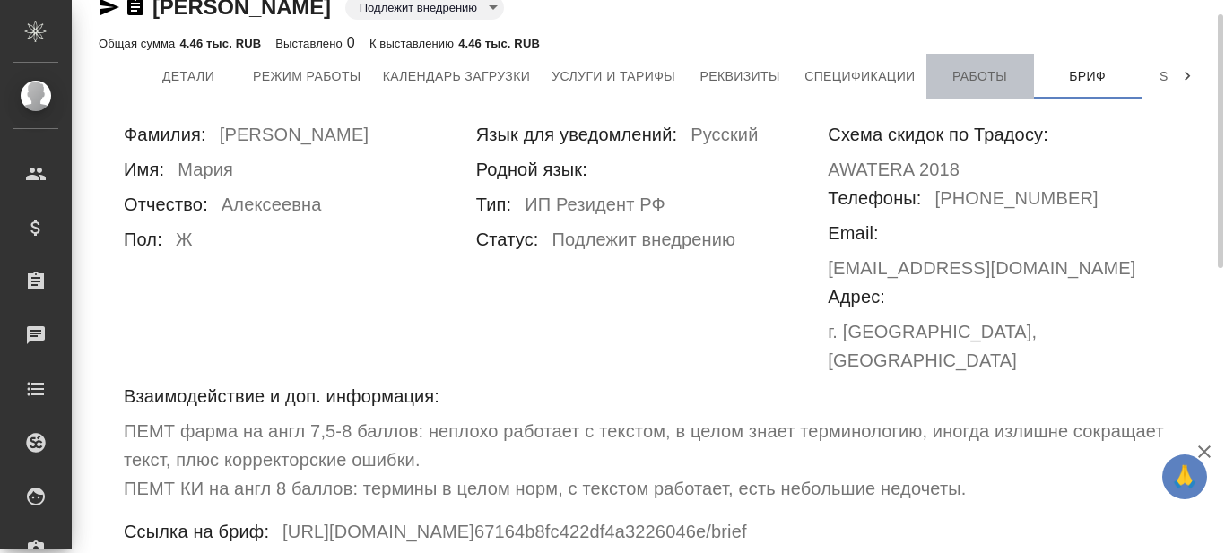
click at [983, 86] on span "Работы" at bounding box center [980, 76] width 86 height 22
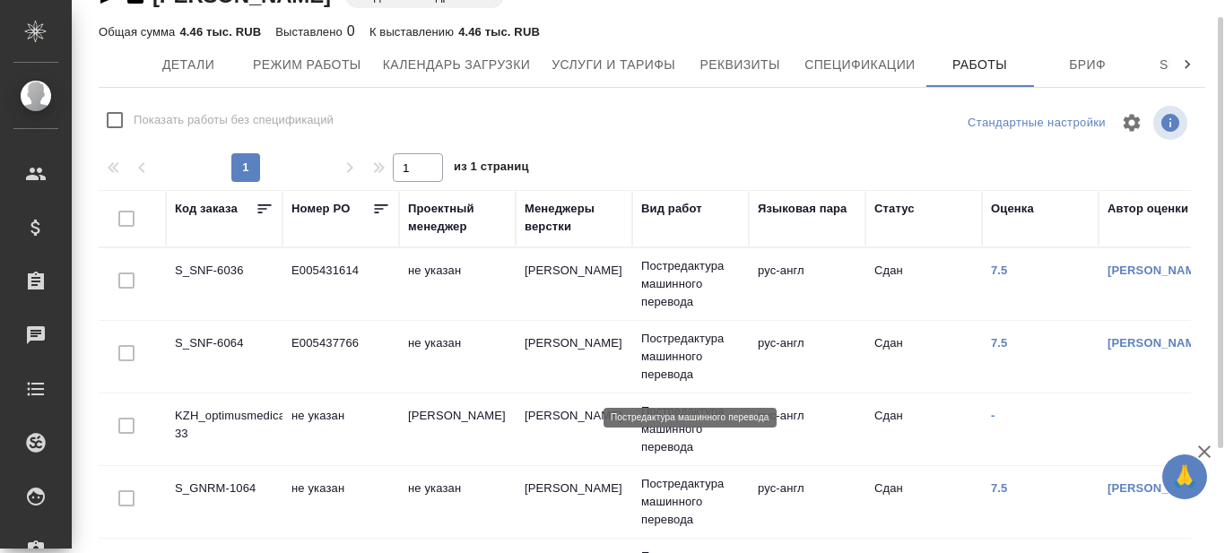
scroll to position [10, 0]
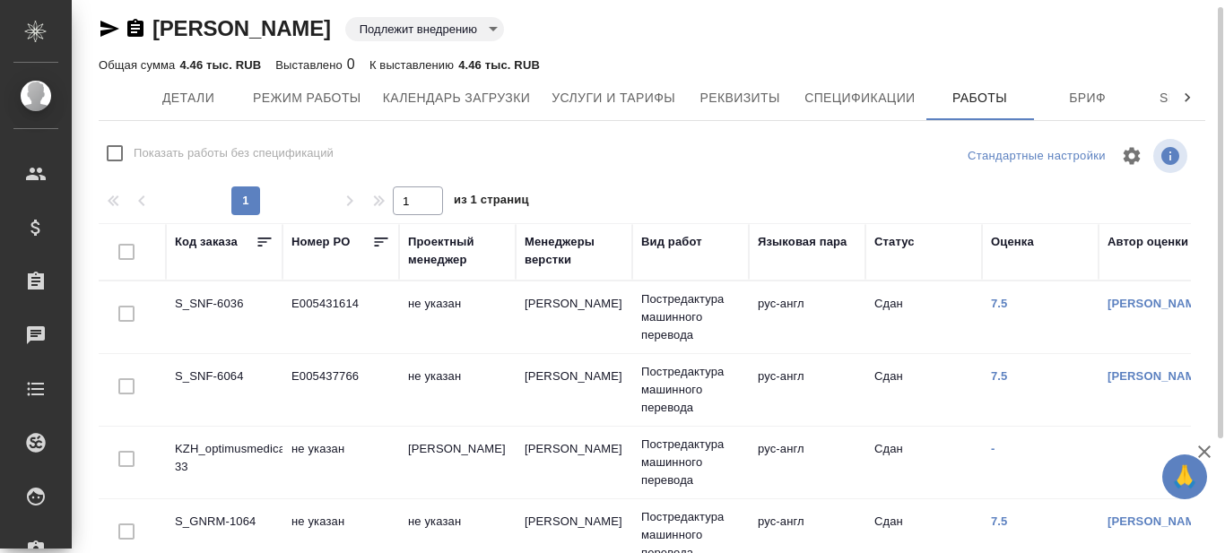
click at [217, 304] on td "S_SNF-6036" at bounding box center [224, 317] width 117 height 63
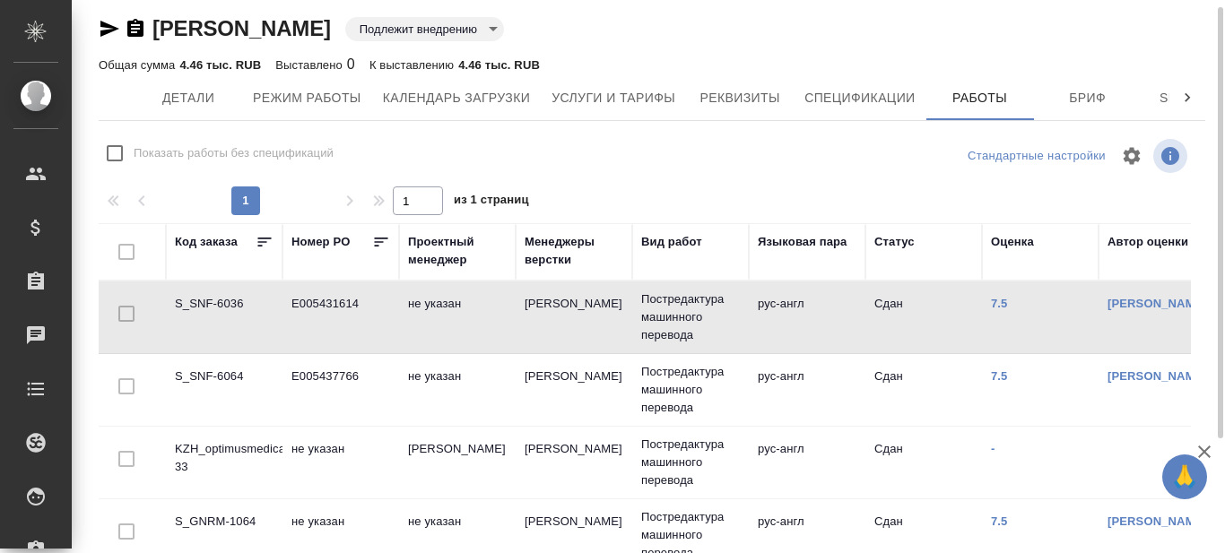
click at [217, 304] on td "S_SNF-6036" at bounding box center [224, 317] width 117 height 63
click at [104, 29] on icon "button" at bounding box center [110, 29] width 22 height 22
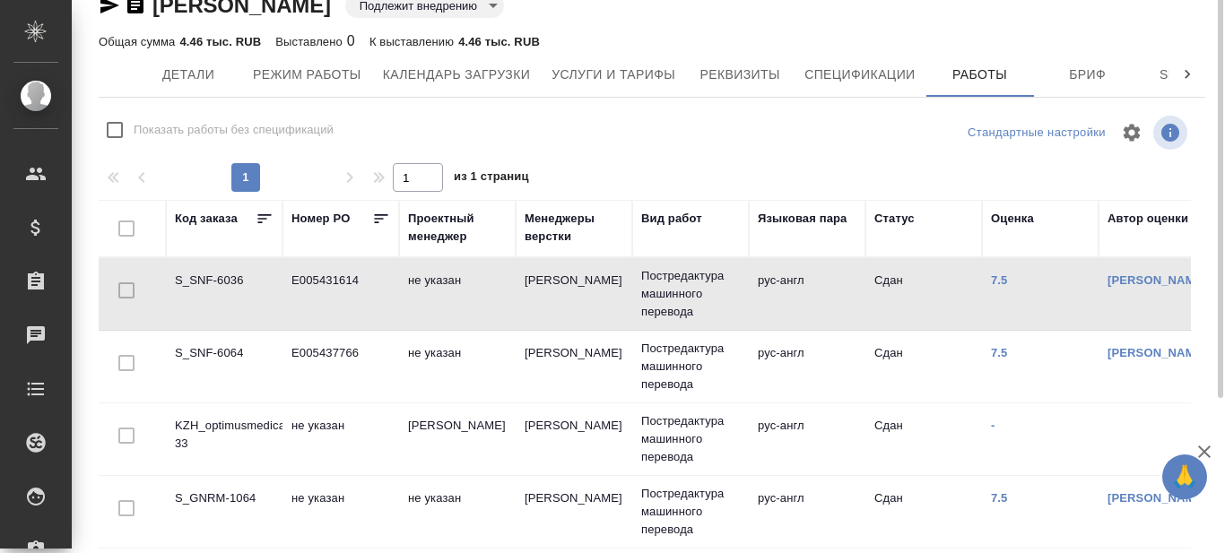
scroll to position [0, 0]
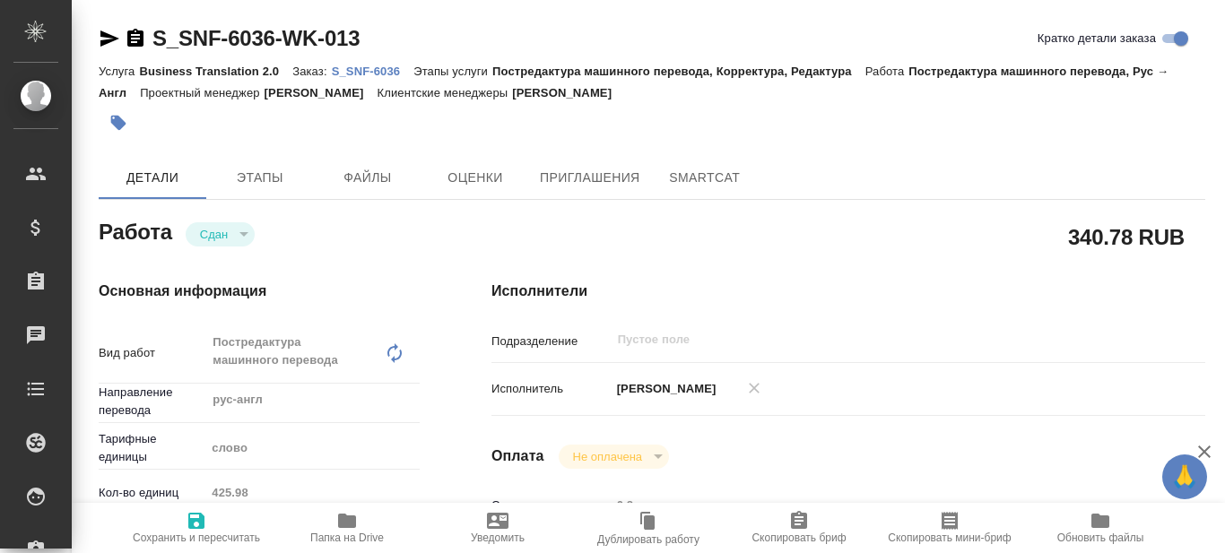
type textarea "x"
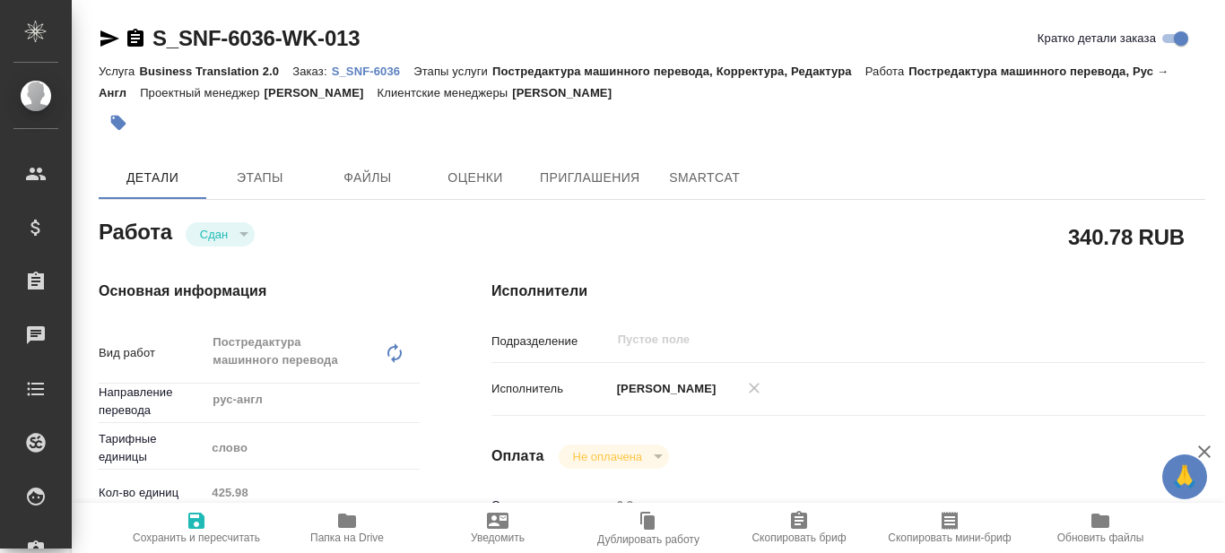
type textarea "x"
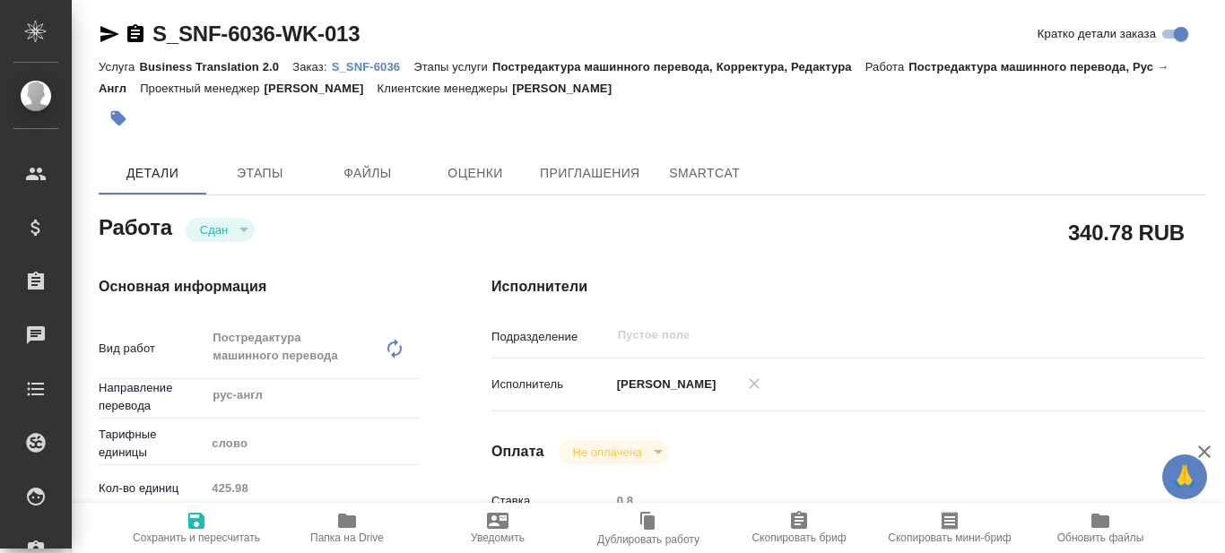
type textarea "x"
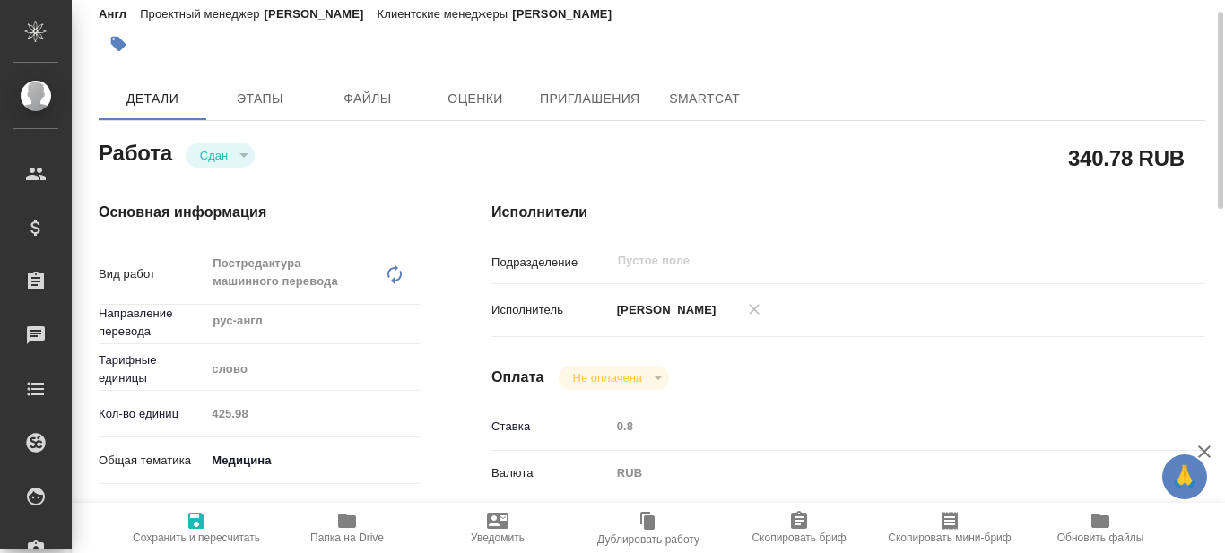
type textarea "x"
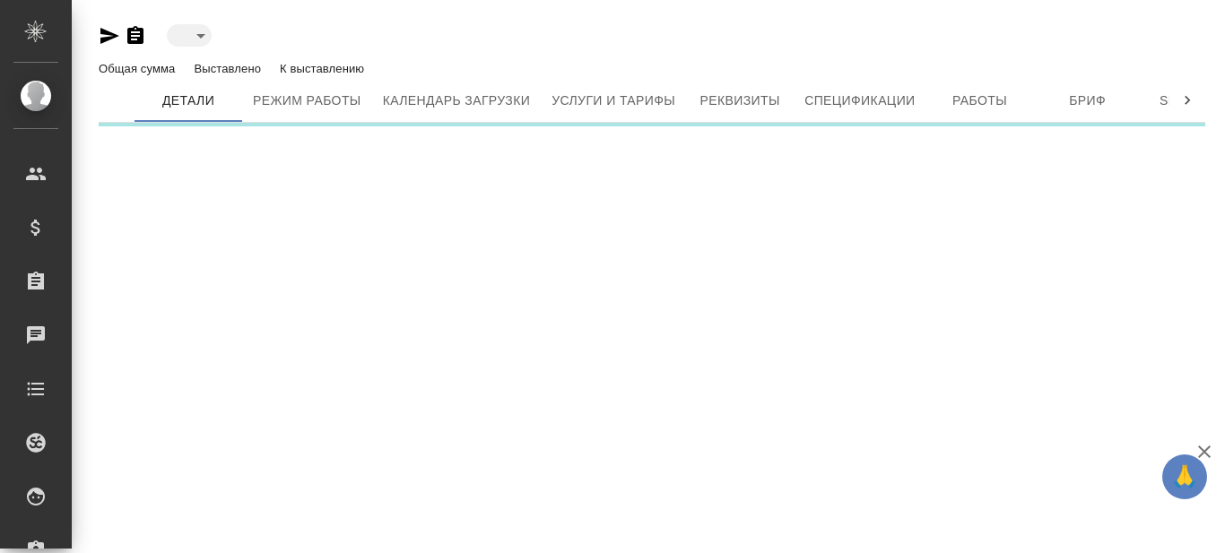
type input "toBeImplemented"
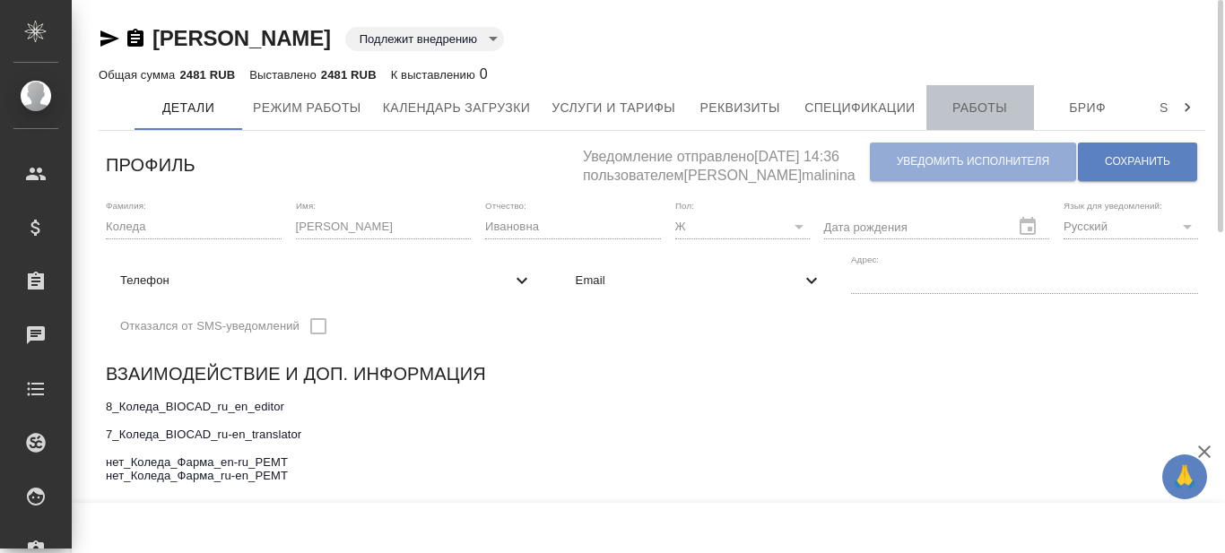
click at [980, 100] on span "Работы" at bounding box center [980, 108] width 86 height 22
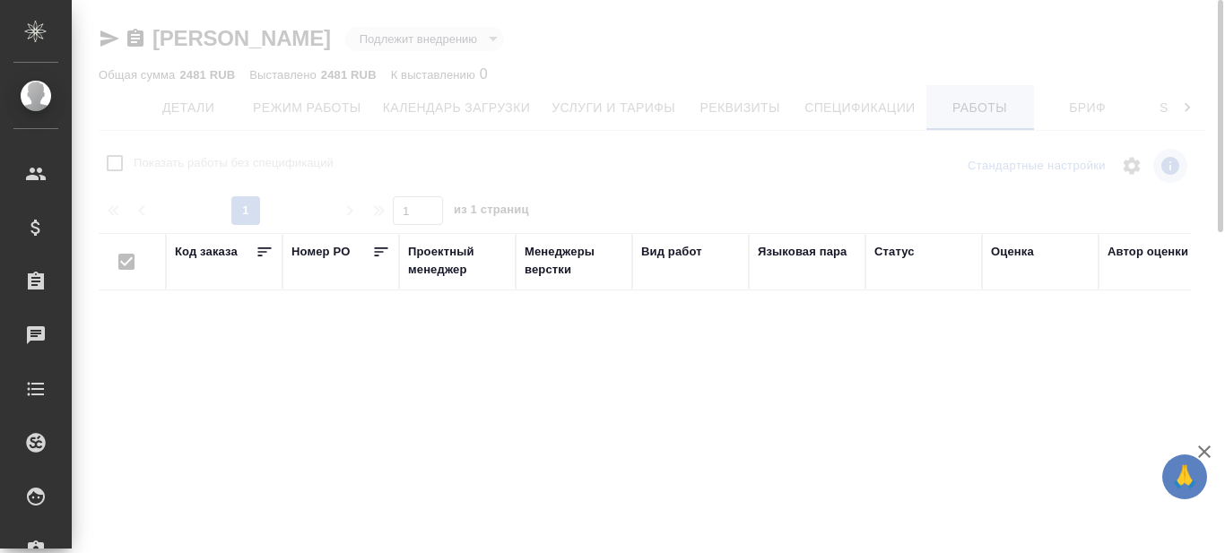
checkbox input "false"
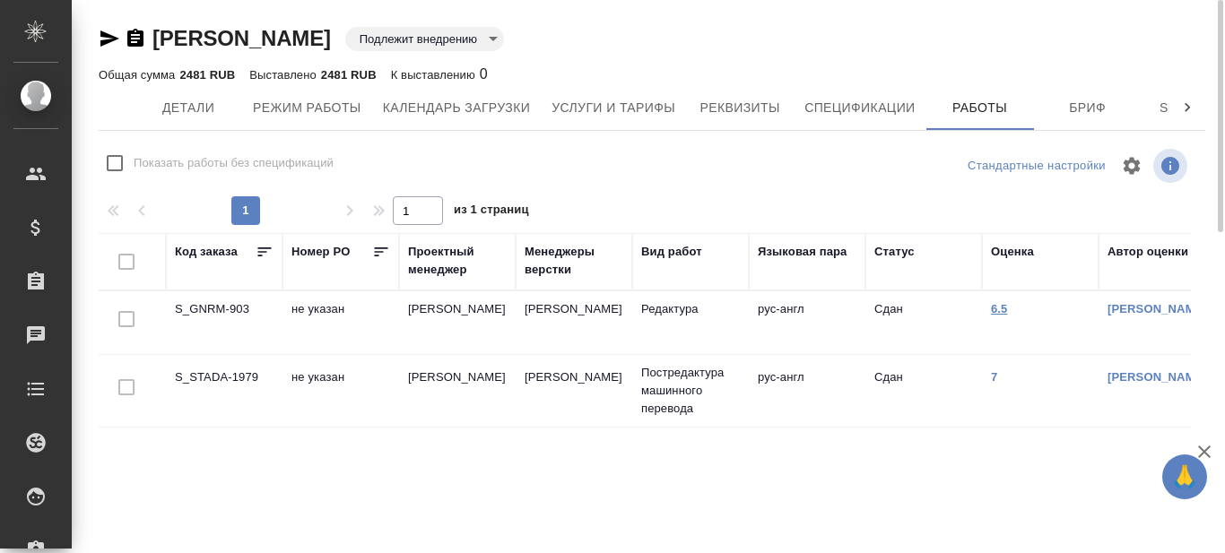
click at [997, 306] on link "6.5" at bounding box center [999, 308] width 17 height 13
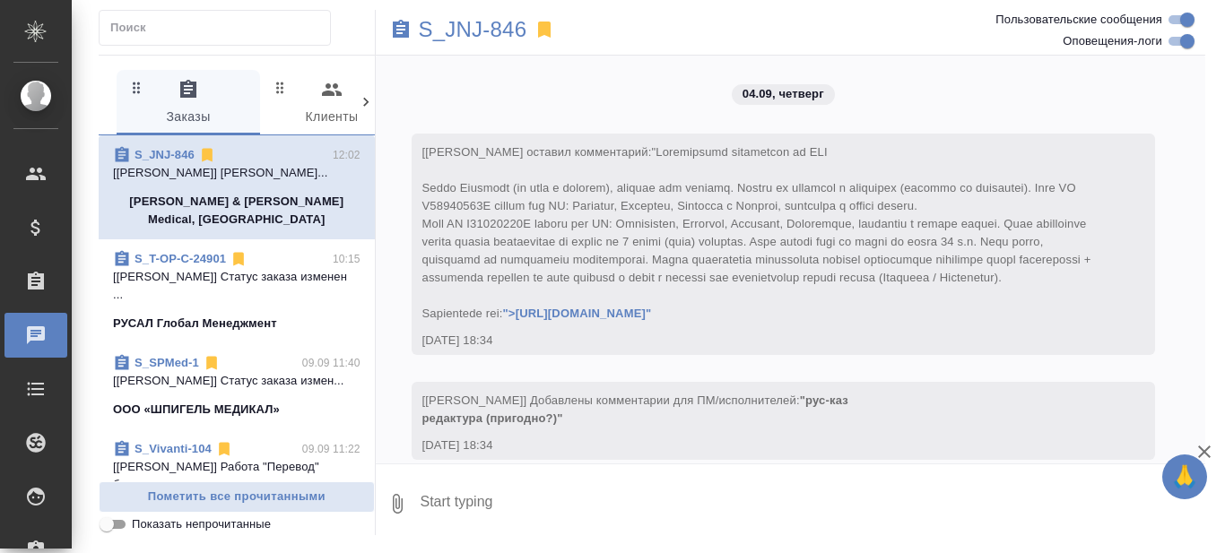
scroll to position [7818, 0]
